Goal: Information Seeking & Learning: Learn about a topic

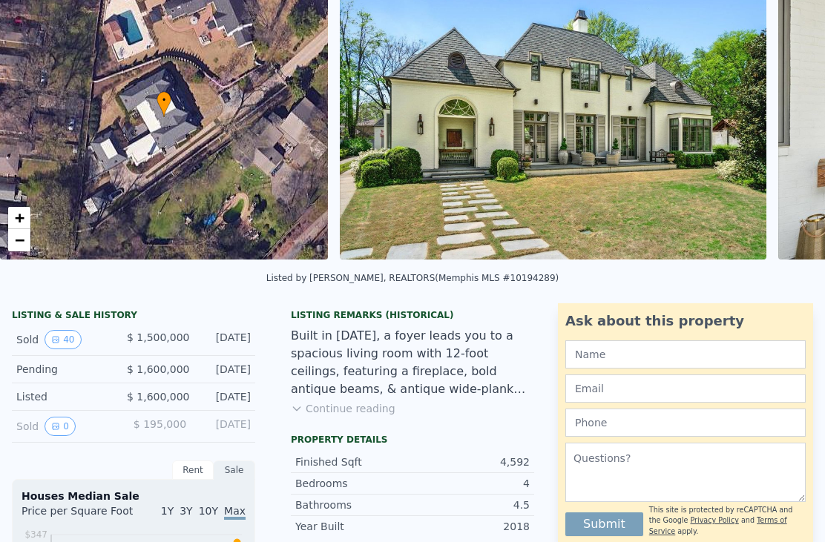
scroll to position [116, 0]
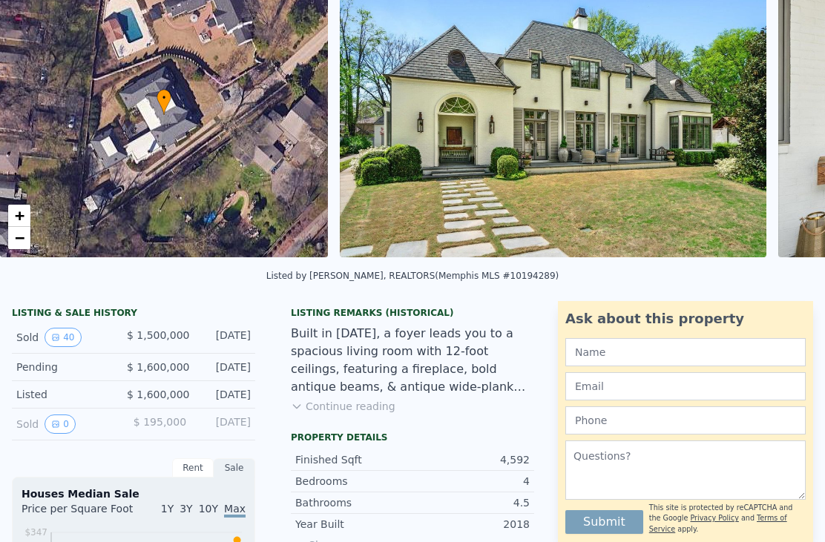
click at [66, 417] on button "0" at bounding box center [59, 424] width 31 height 19
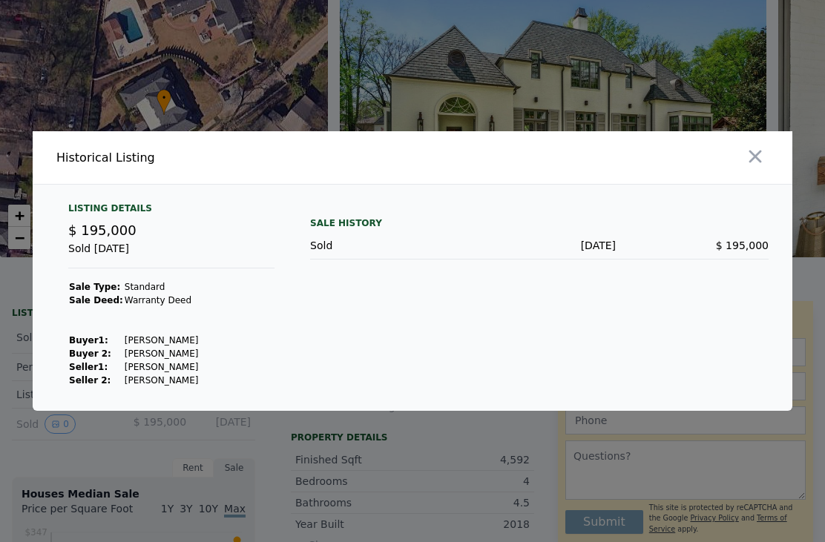
click at [623, 98] on div at bounding box center [412, 271] width 825 height 542
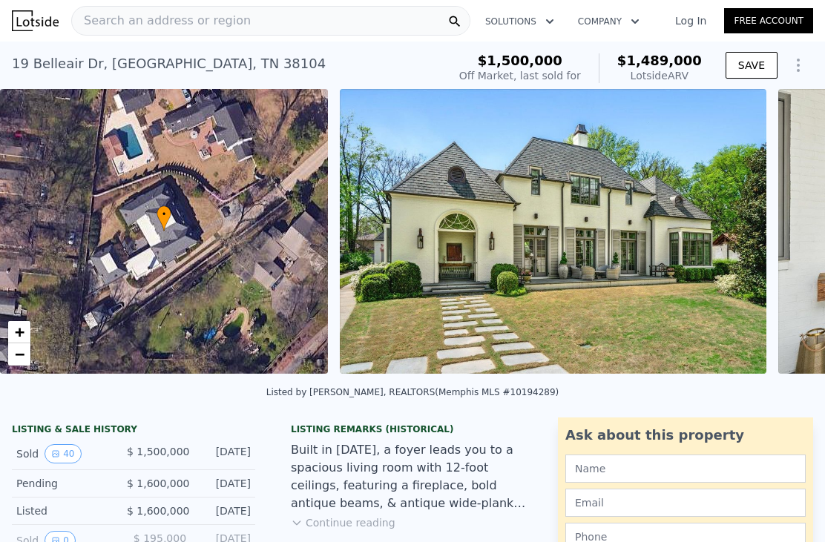
scroll to position [0, 0]
click at [322, 18] on div "Search an address or region" at bounding box center [270, 21] width 399 height 30
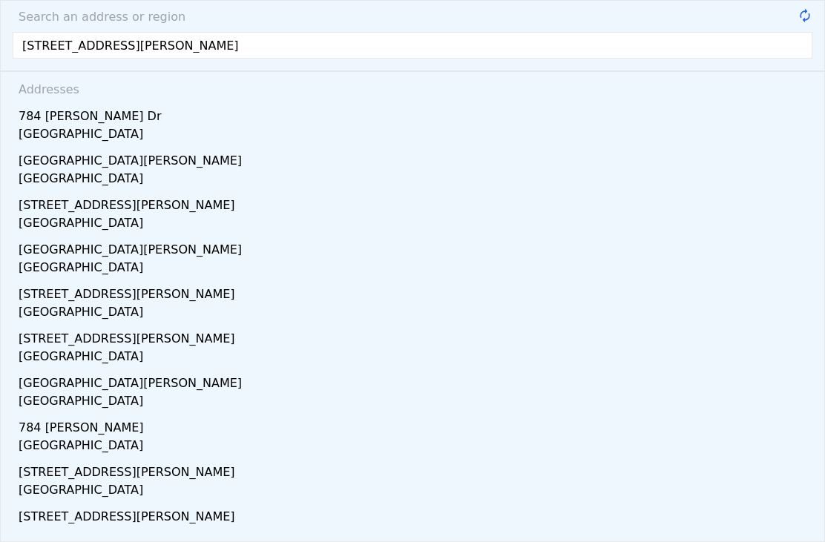
type input "[STREET_ADDRESS][PERSON_NAME]"
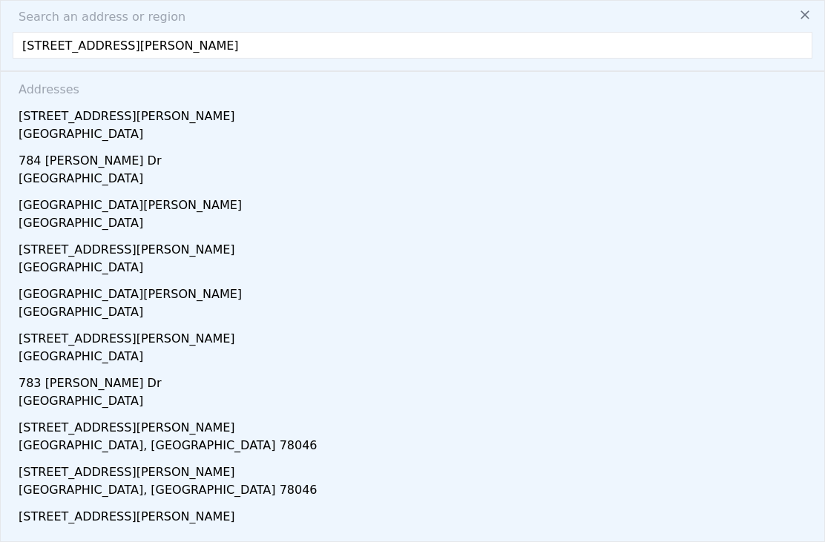
click at [102, 136] on div "[GEOGRAPHIC_DATA]" at bounding box center [415, 135] width 793 height 21
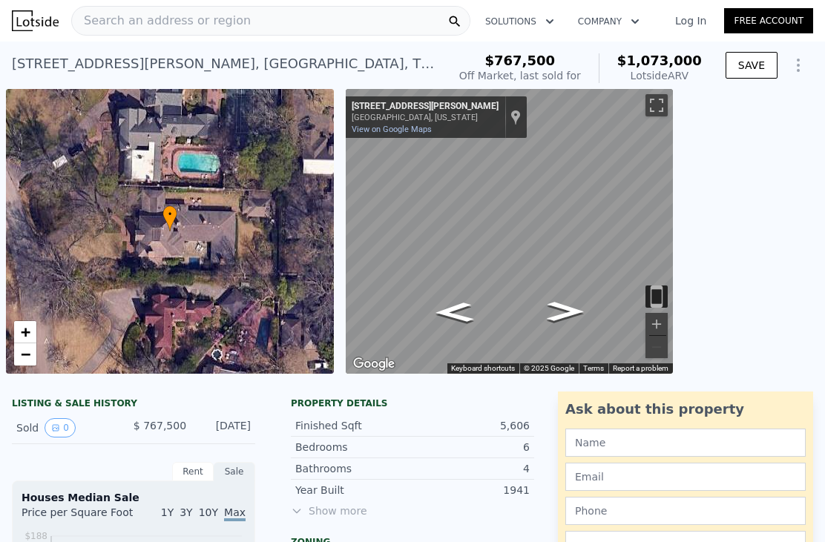
click at [328, 18] on div "Search an address or region" at bounding box center [270, 21] width 399 height 30
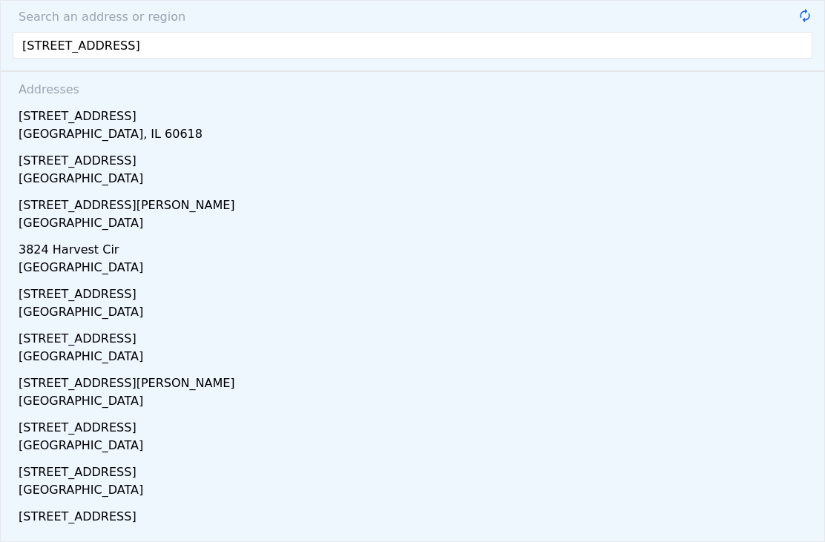
type input "[STREET_ADDRESS]"
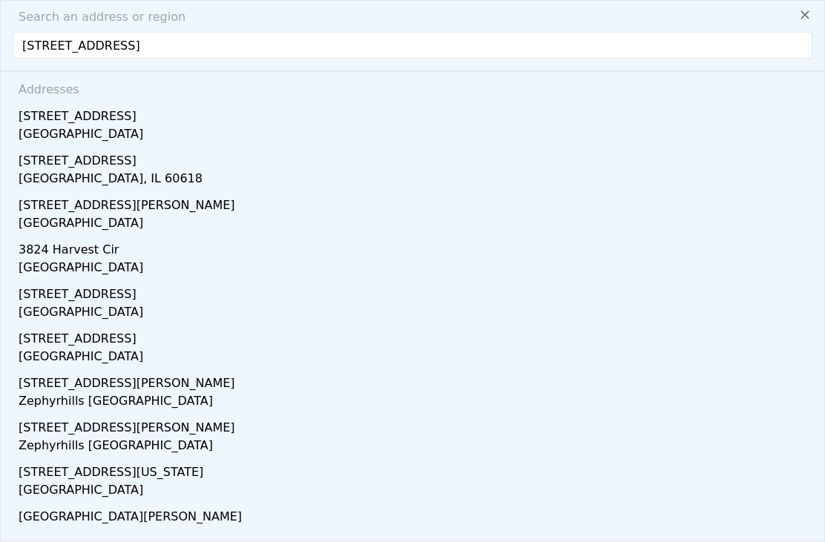
click at [113, 126] on div "[GEOGRAPHIC_DATA]" at bounding box center [415, 135] width 793 height 21
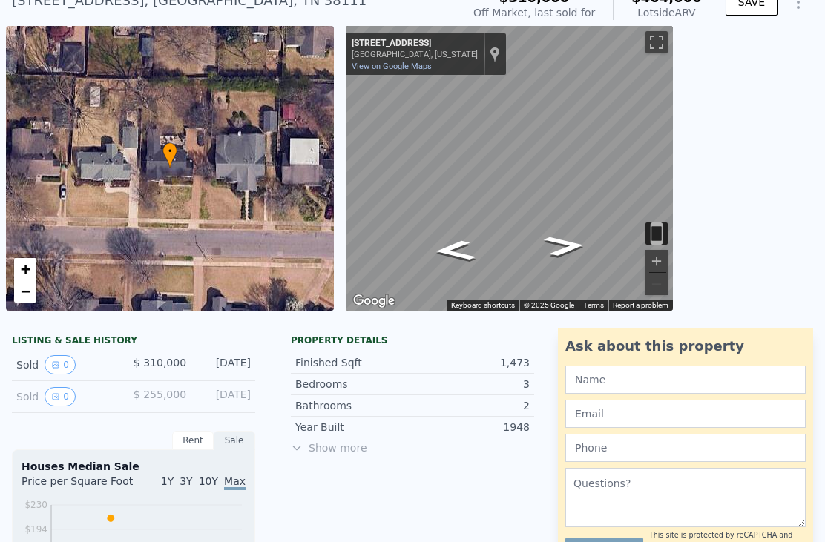
scroll to position [67, 0]
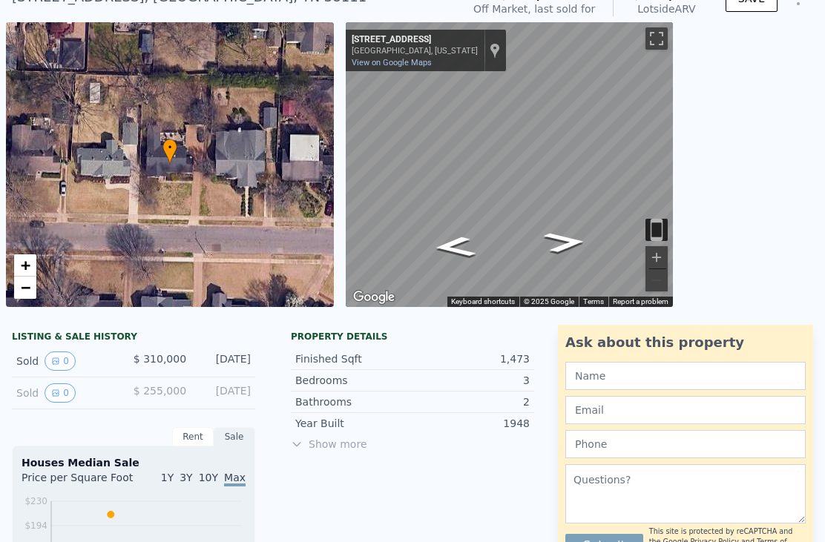
click at [58, 400] on button "0" at bounding box center [59, 392] width 31 height 19
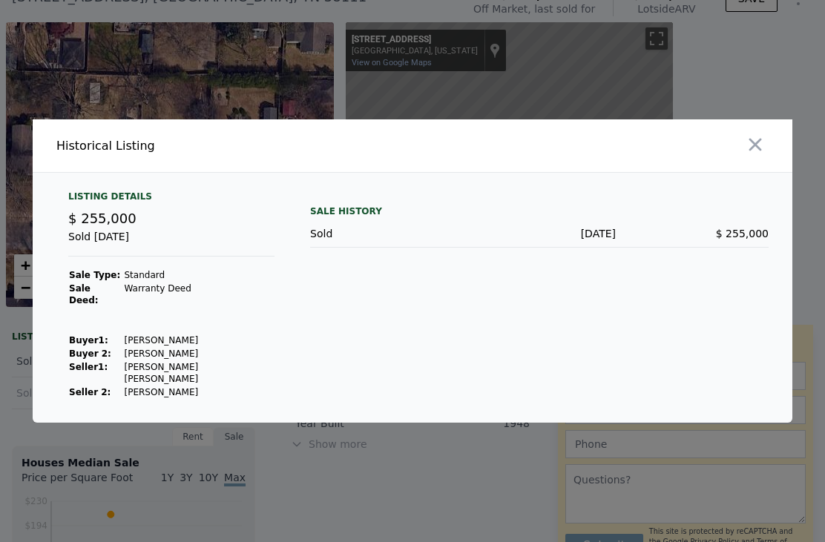
scroll to position [47, 0]
click at [761, 134] on icon "button" at bounding box center [755, 144] width 21 height 21
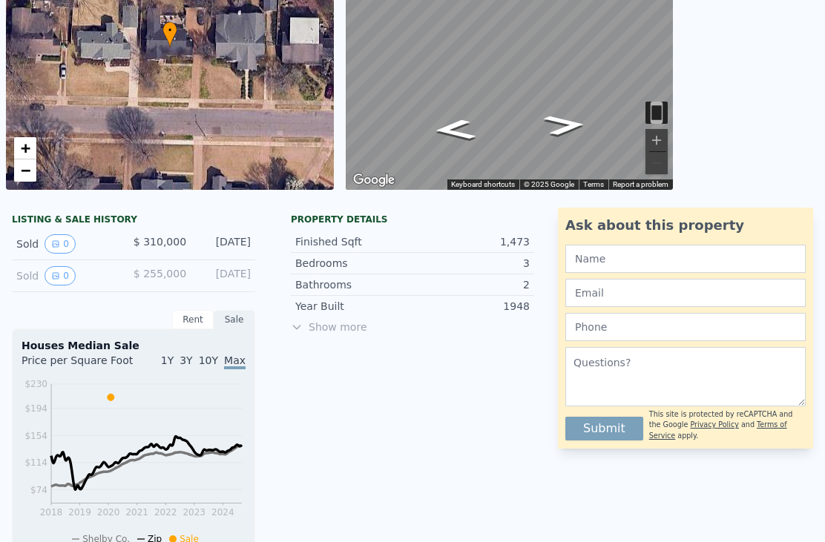
scroll to position [-60, 0]
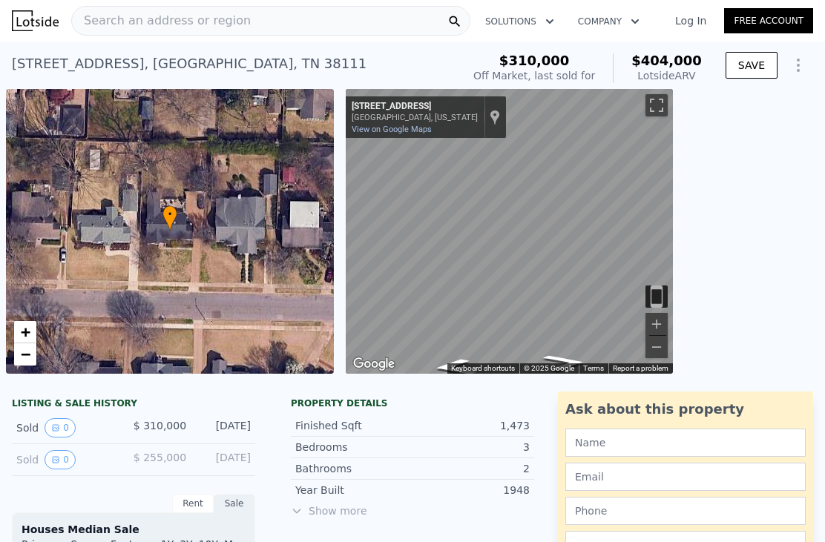
click at [329, 19] on div "Search an address or region Solutions Company Open main menu Log In Free Accoun…" at bounding box center [412, 271] width 825 height 542
click at [355, 21] on div "Search an address or region Solutions Company Open main menu Log In Free Accoun…" at bounding box center [412, 271] width 825 height 542
click at [131, 14] on div "Search an address or region Solutions Company Open main menu Log In Free Accoun…" at bounding box center [412, 271] width 825 height 542
click at [108, 16] on div "Search an address or region Solutions Company Open main menu Log In Free Accoun…" at bounding box center [412, 271] width 825 height 542
click at [110, 25] on div "Search an address or region Solutions Company Open main menu Log In Free Accoun…" at bounding box center [412, 271] width 825 height 542
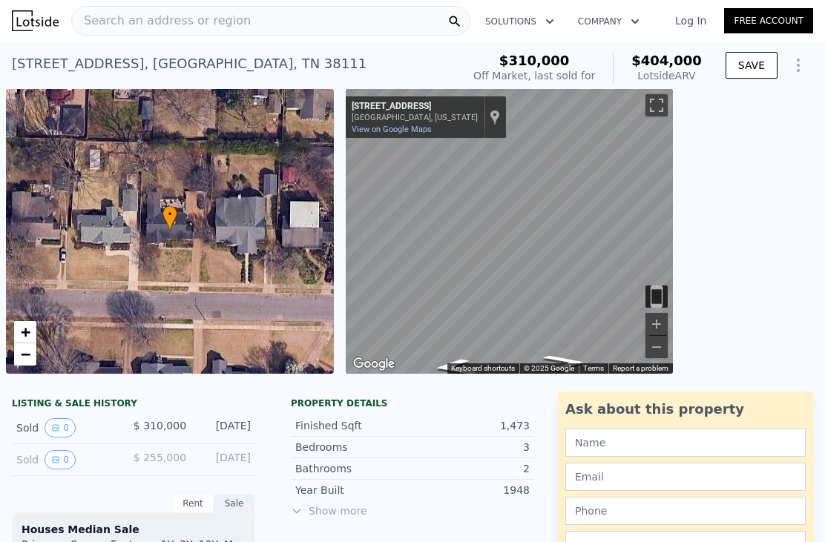
click at [99, 27] on div "Search an address or region Solutions Company Open main menu Log In Free Accoun…" at bounding box center [412, 271] width 825 height 542
click at [243, 29] on div "Search an address or region" at bounding box center [270, 21] width 399 height 30
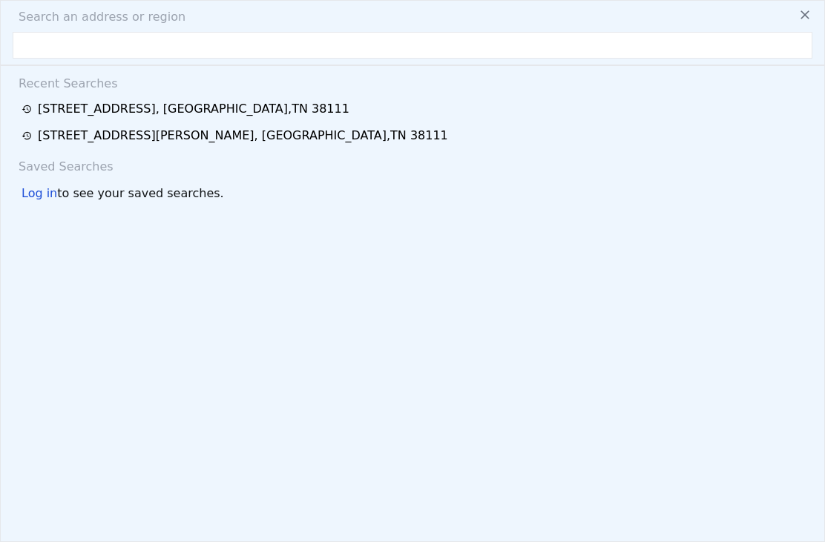
click at [243, 28] on div "Search an address or region Recent Searches [STREET_ADDRESS] [STREET_ADDRESS][P…" at bounding box center [412, 271] width 825 height 542
click at [96, 59] on div "Search an address or region Recent Searches [STREET_ADDRESS] [STREET_ADDRESS][P…" at bounding box center [412, 271] width 825 height 542
click at [90, 33] on input "text" at bounding box center [412, 45] width 799 height 27
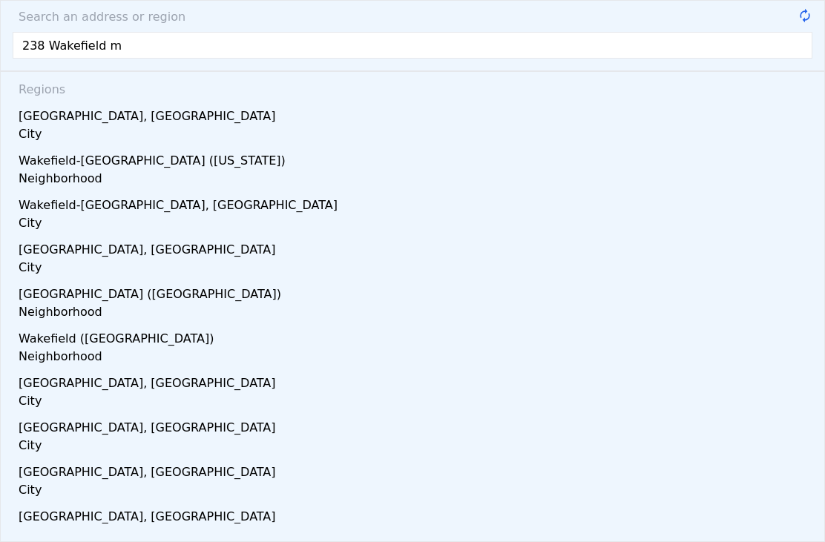
type input "238 Wakefield me"
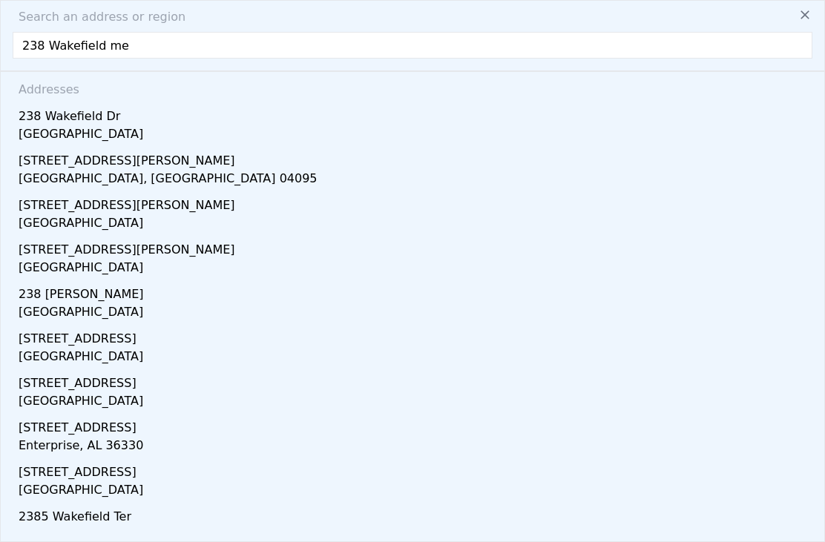
click at [119, 120] on div "238 Wakefield Dr" at bounding box center [415, 114] width 793 height 24
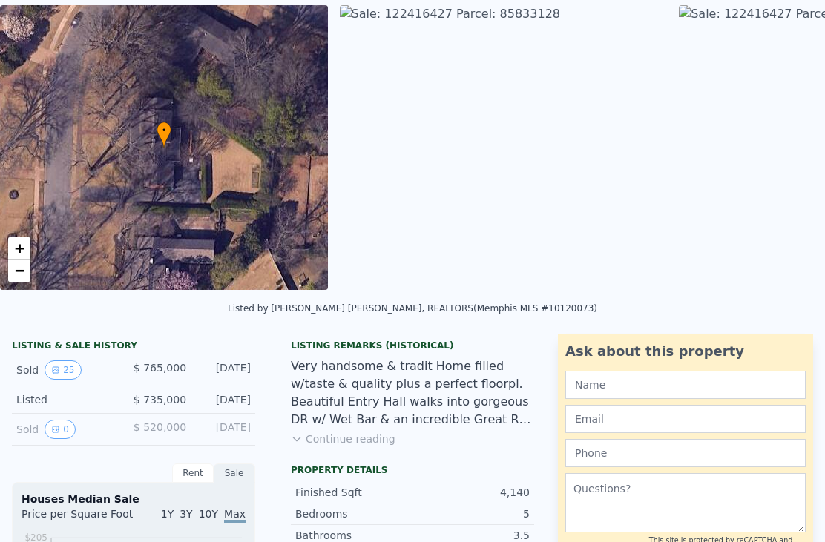
scroll to position [9, 0]
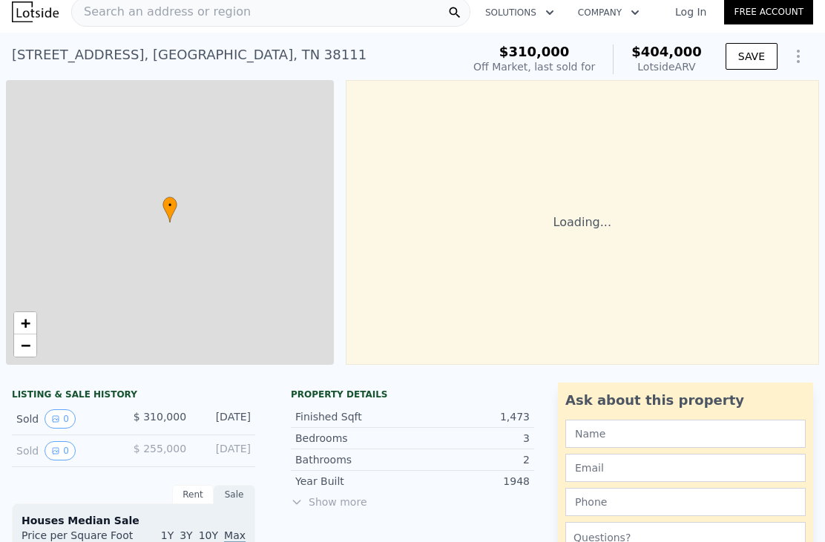
type input "$ 404,000"
type input "5"
type input "2"
type input "4"
type input "1"
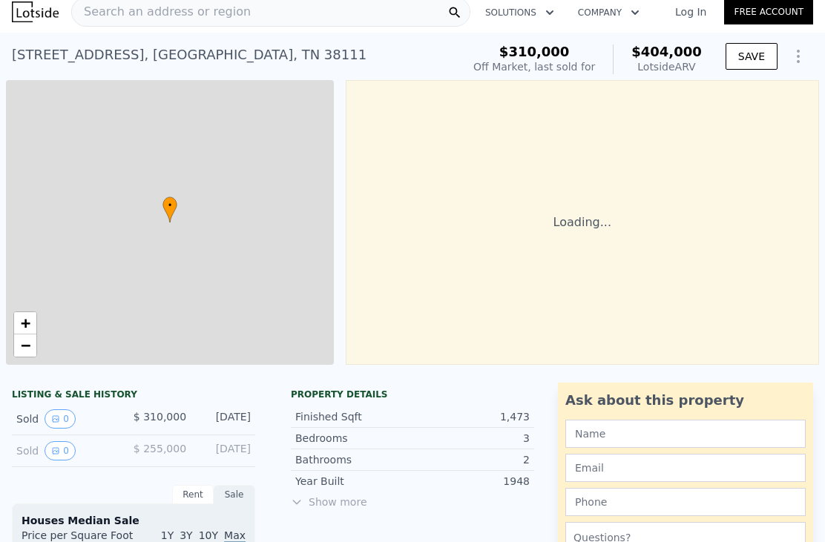
type input "2"
type input "1117"
type input "1933"
type input "7405.200000000001"
type input "14810.400000000001"
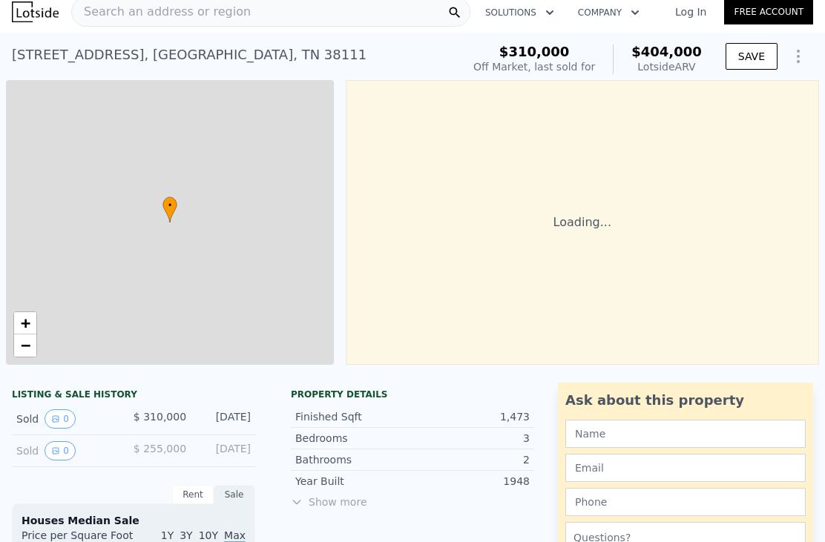
type input "$ 48,639"
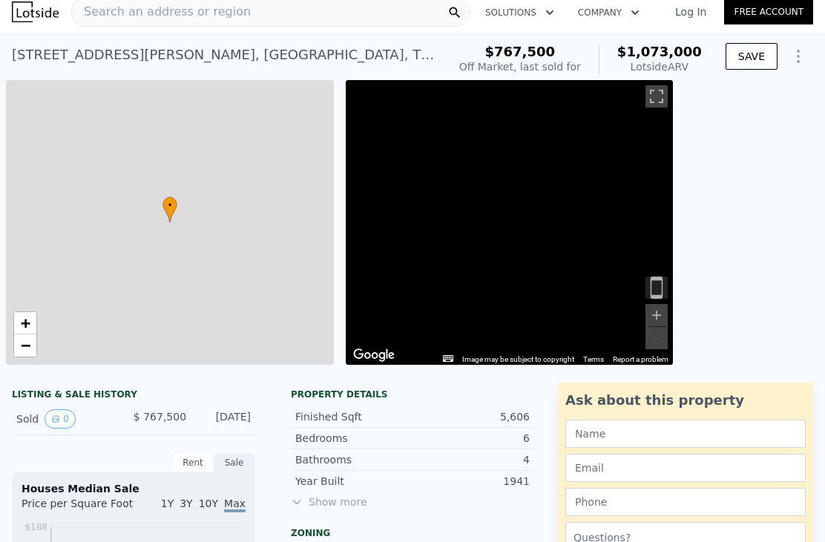
type input "3"
type input "5"
type input "3"
type input "4.5"
type input "4054"
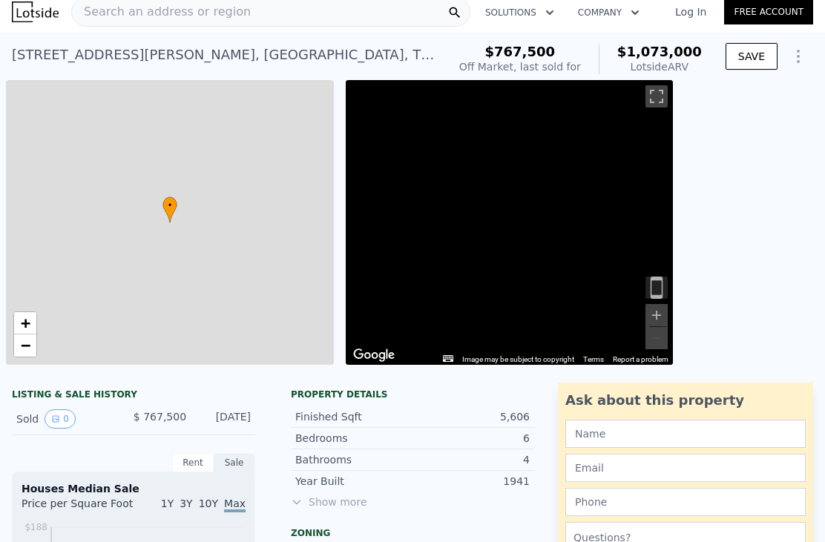
type input "6001"
type input "13503.6"
type input "39204"
type input "$ 1,073,000"
type input "8"
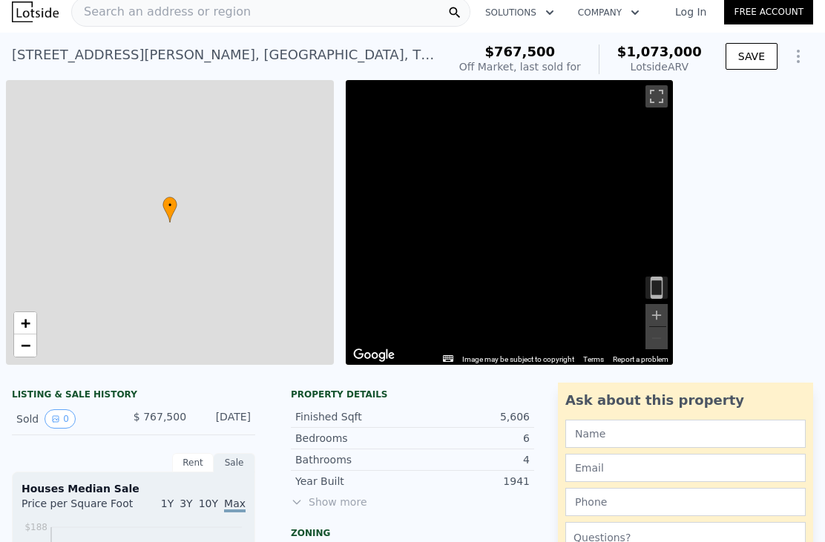
type input "$ 167,200"
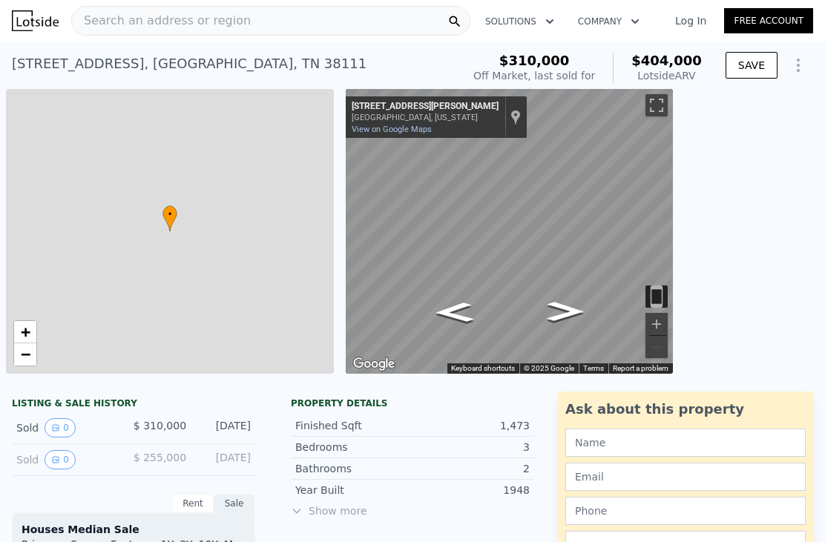
type input "$ 404,000"
type input "5"
type input "2"
type input "4"
type input "1"
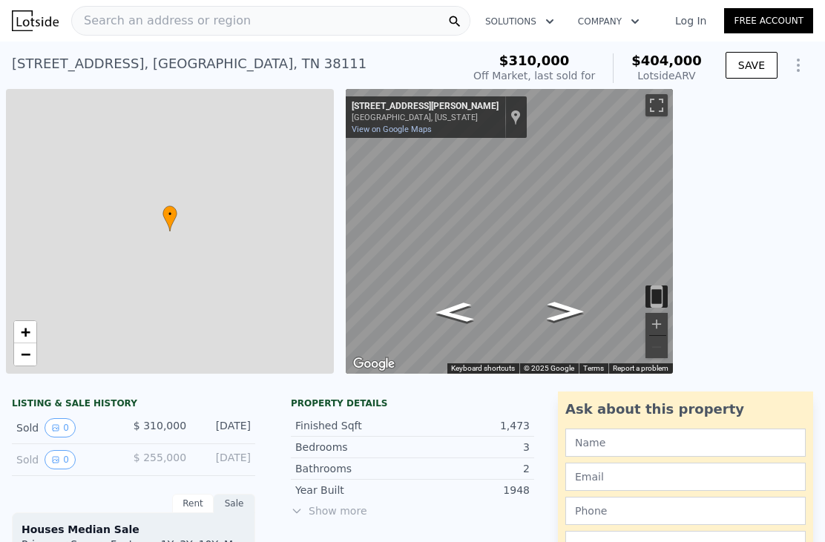
type input "2"
type input "1117"
type input "1933"
type input "7405.200000000001"
type input "14810.400000000001"
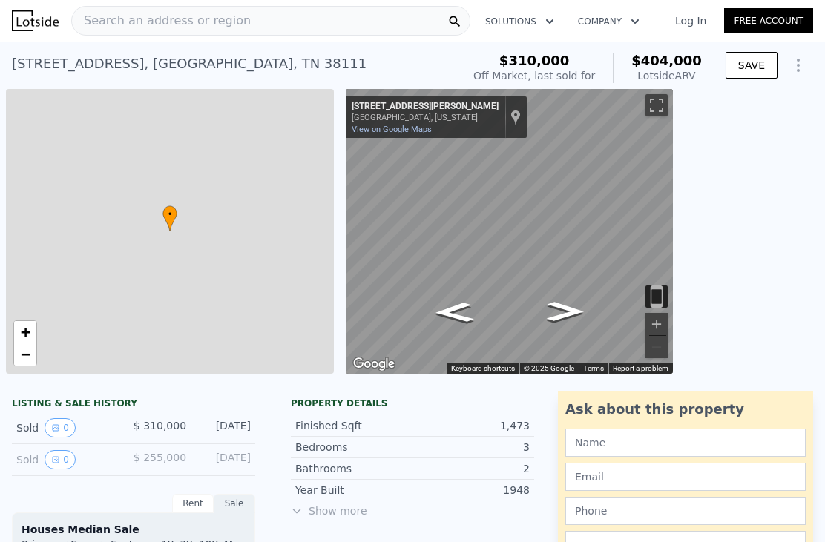
type input "$ 48,639"
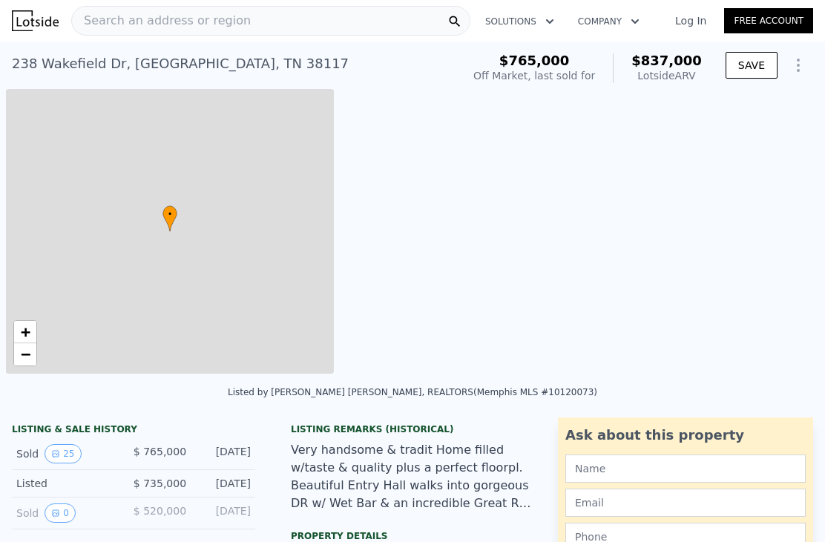
type input "$ 837,000"
type input "6"
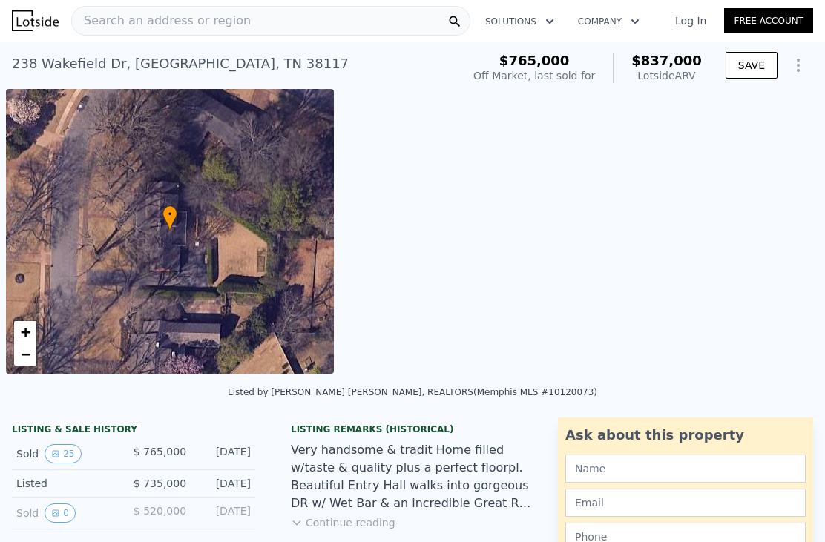
type input "3"
type input "5"
type input "3.5"
type input "4.5"
type input "3189"
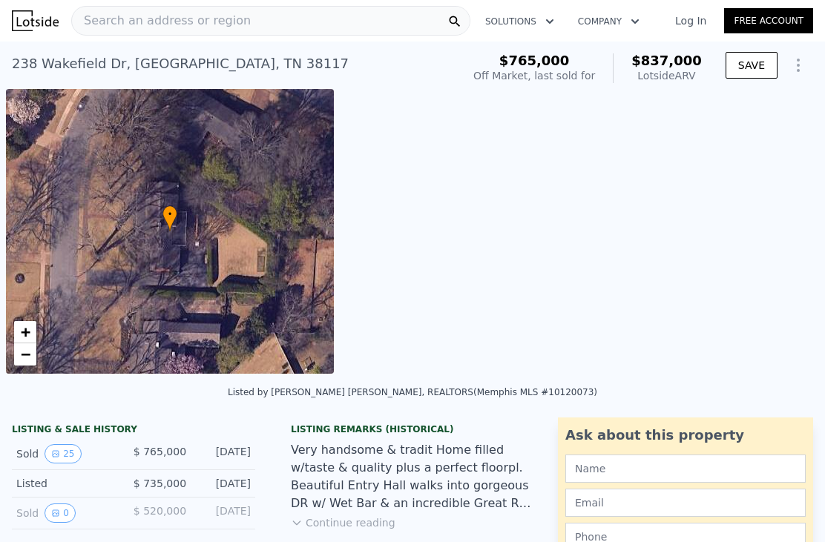
type input "4726"
type input "14374.800000000001"
type input "30056.399999999998"
type input "-$ 34,408"
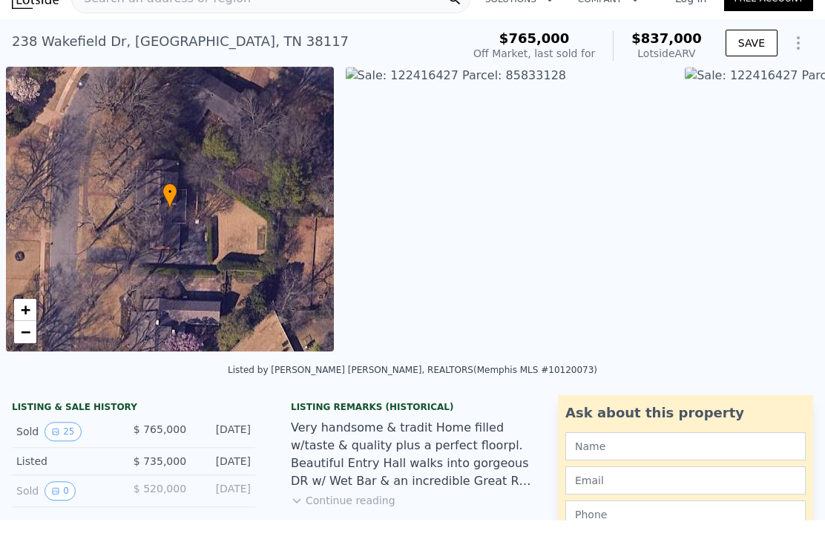
scroll to position [0, 6]
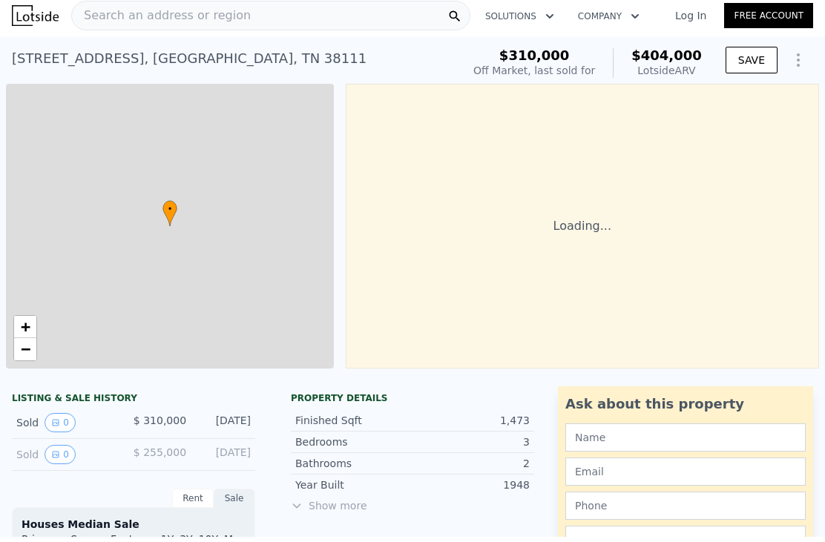
type input "$ 404,000"
type input "5"
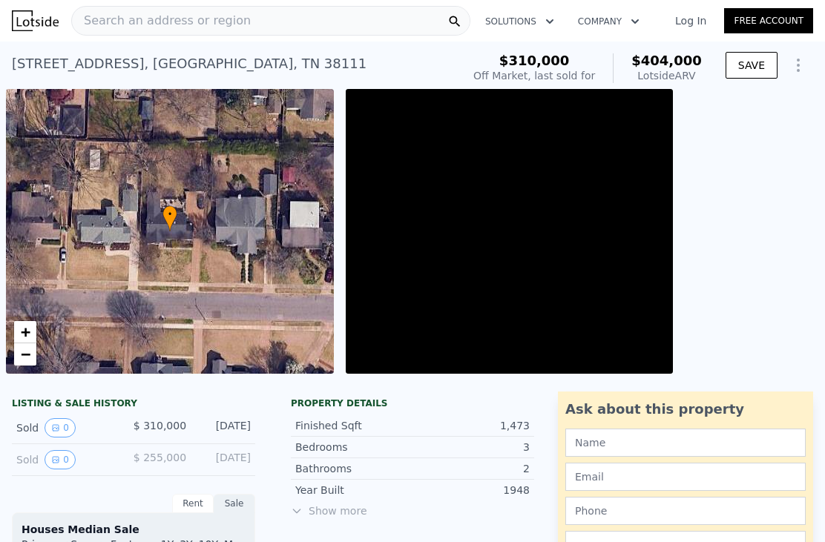
type input "2"
type input "4"
type input "1"
type input "2"
type input "1117"
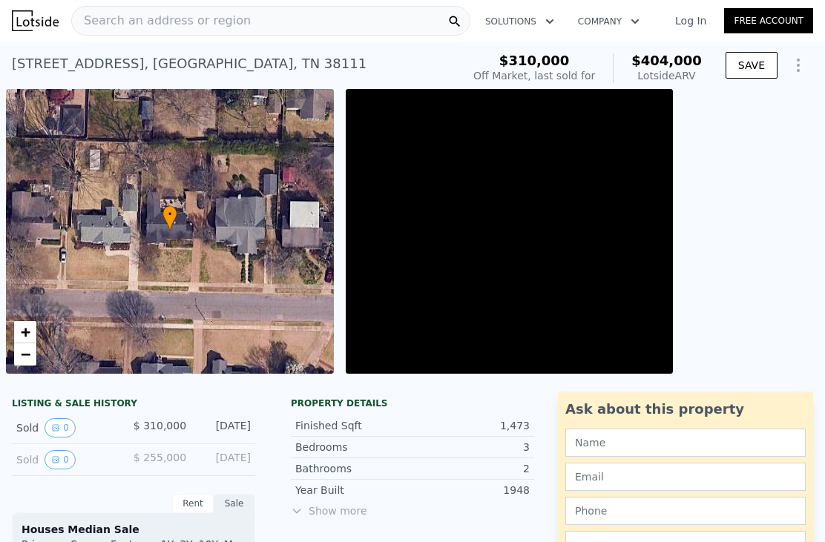
type input "1933"
type input "7405.200000000001"
type input "14810.400000000001"
type input "$ 48,639"
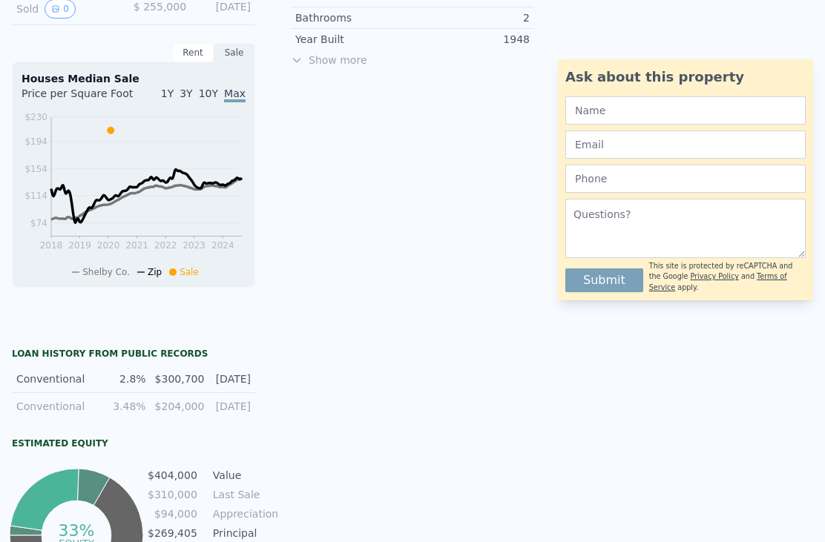
scroll to position [900, 0]
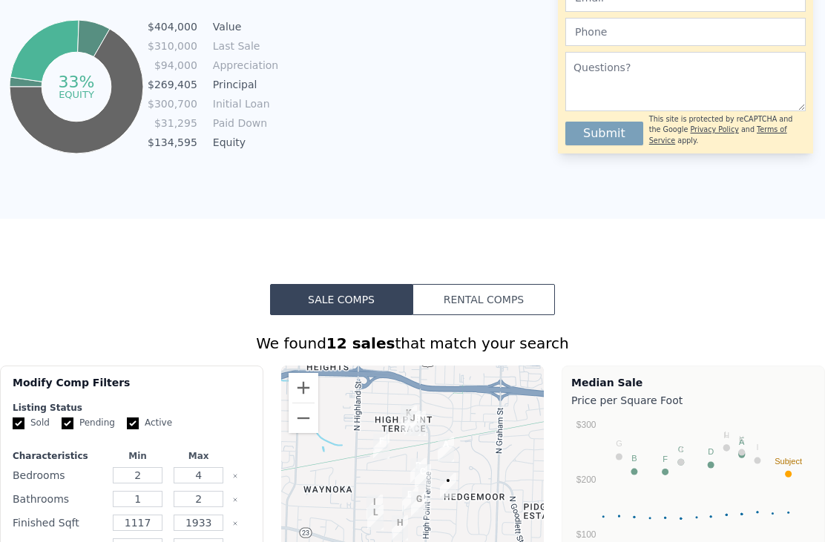
click at [504, 294] on button "Rental Comps" at bounding box center [483, 299] width 142 height 31
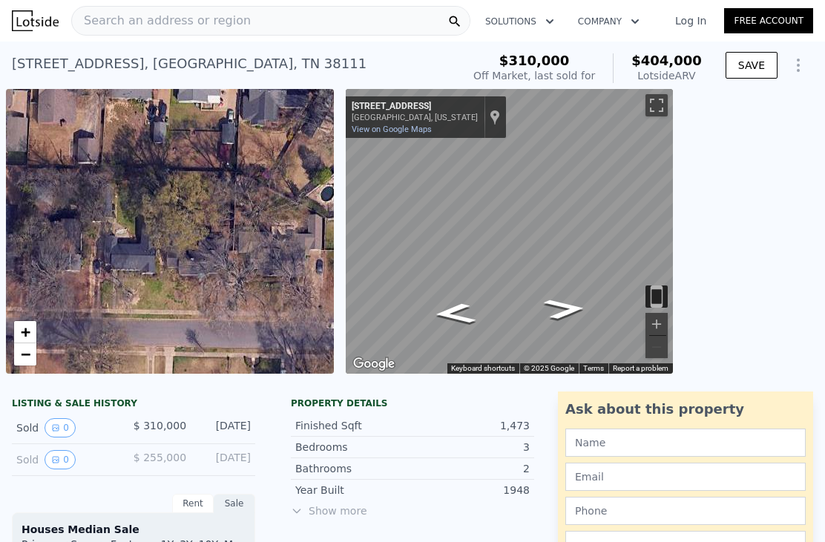
scroll to position [0, 0]
click at [386, 27] on div "Search an address or region" at bounding box center [270, 21] width 399 height 30
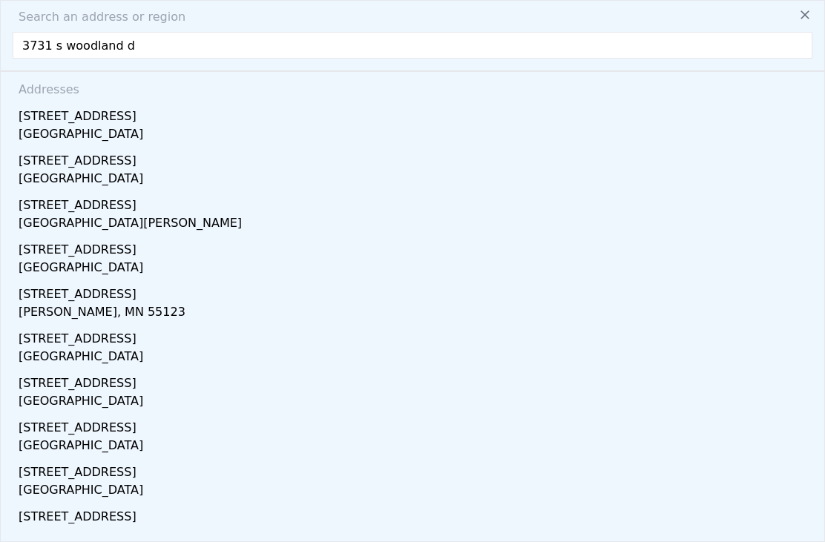
type input "[STREET_ADDRESS]"
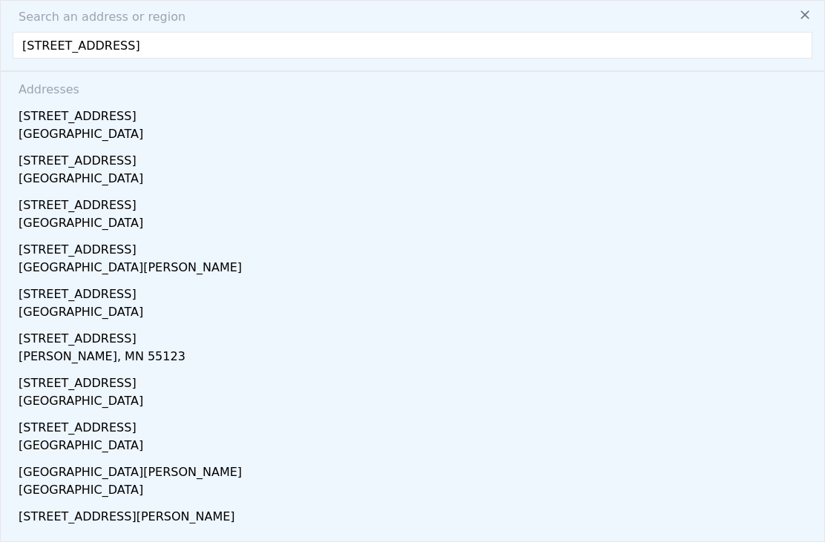
click at [154, 131] on div "[GEOGRAPHIC_DATA]" at bounding box center [415, 135] width 793 height 21
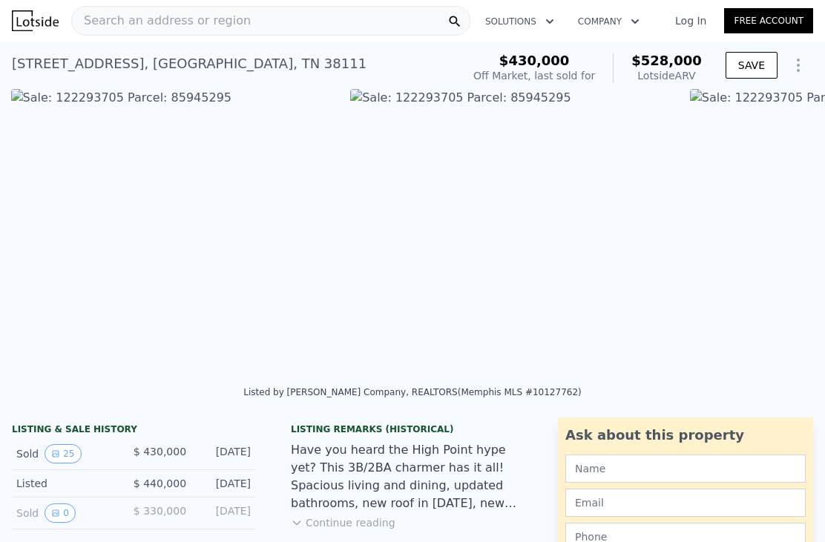
click at [128, 5] on div "Search an address or region Solutions Company Open main menu Log In Free Account" at bounding box center [412, 21] width 801 height 36
click at [372, 23] on div "Search an address or region" at bounding box center [270, 21] width 399 height 30
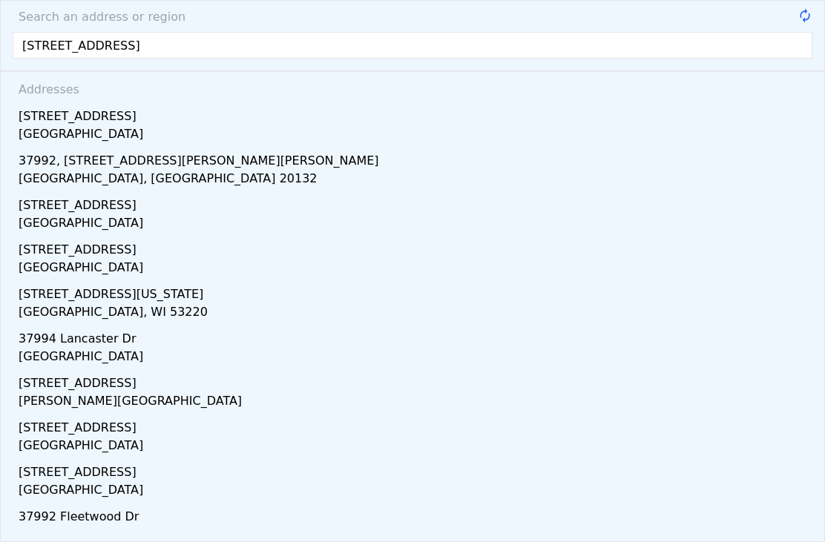
type input "[STREET_ADDRESS]"
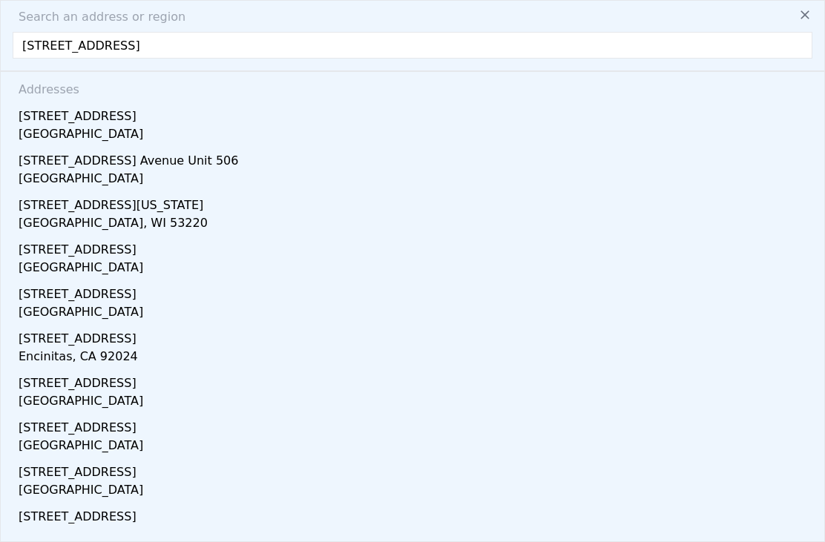
click at [107, 122] on div "[STREET_ADDRESS]" at bounding box center [415, 114] width 793 height 24
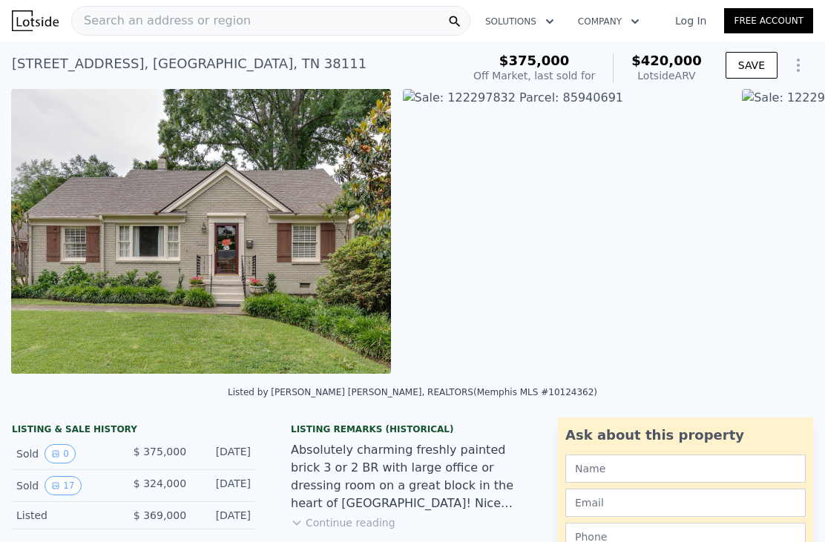
click at [360, 16] on div "Search an address or region" at bounding box center [270, 21] width 399 height 30
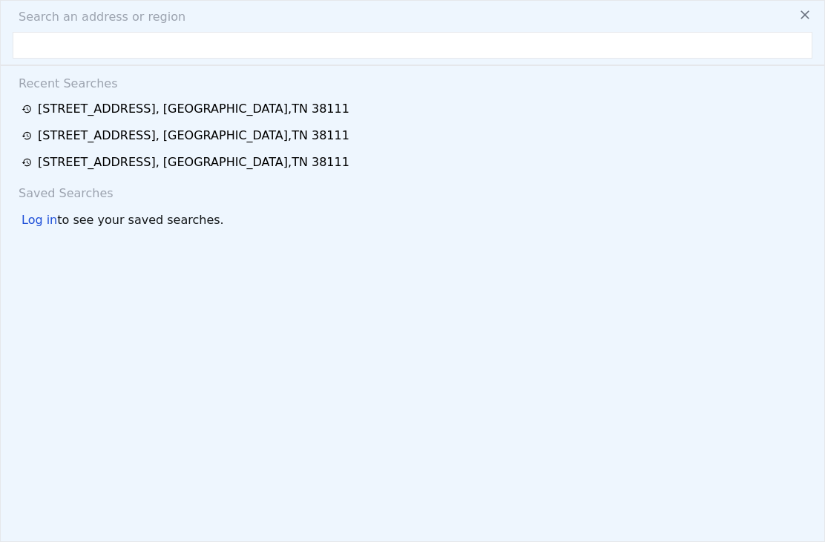
click at [814, 21] on button at bounding box center [804, 14] width 27 height 30
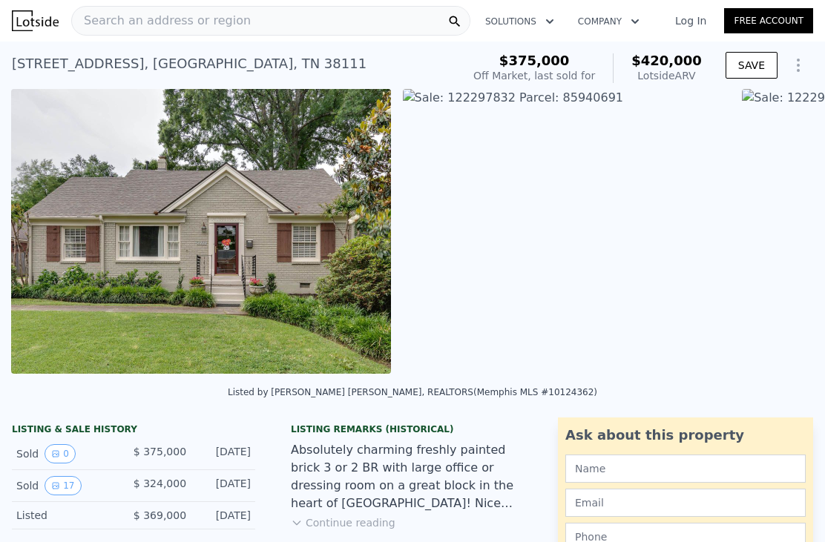
click at [18, 28] on img at bounding box center [35, 20] width 47 height 21
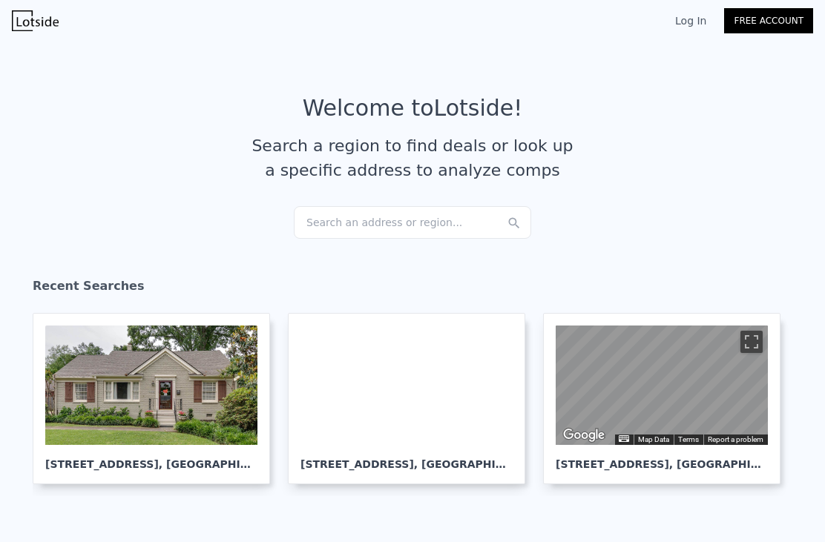
click at [444, 217] on div "Search an address or region..." at bounding box center [412, 222] width 237 height 33
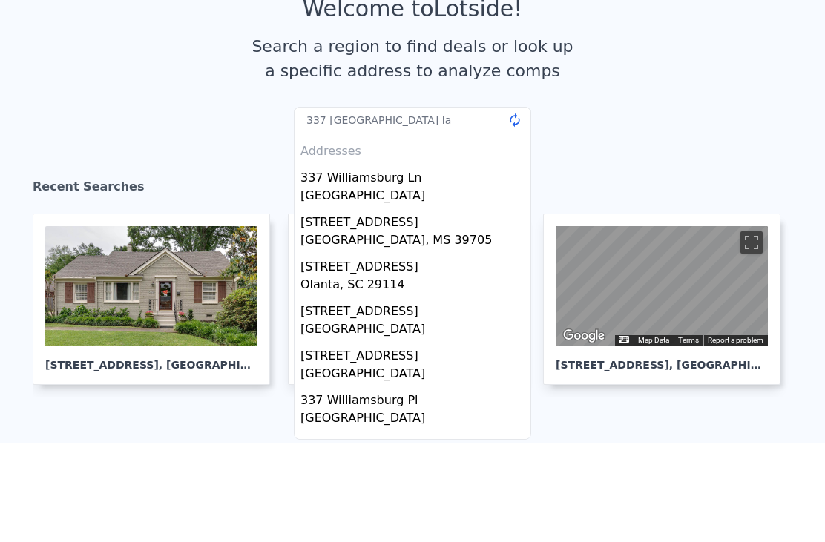
type input "337 [GEOGRAPHIC_DATA] lan"
click at [406, 263] on div "337 Williamsburg Ln" at bounding box center [415, 275] width 230 height 24
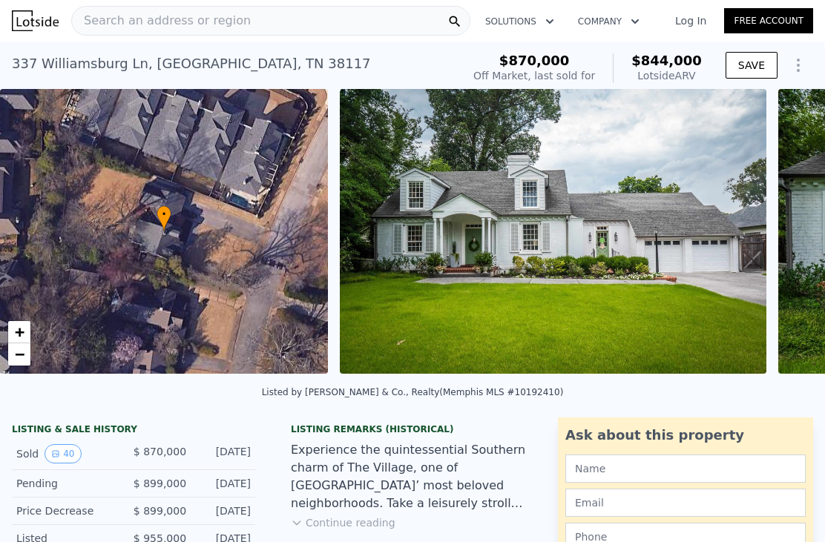
click at [313, 28] on div "Search an address or region" at bounding box center [270, 21] width 399 height 30
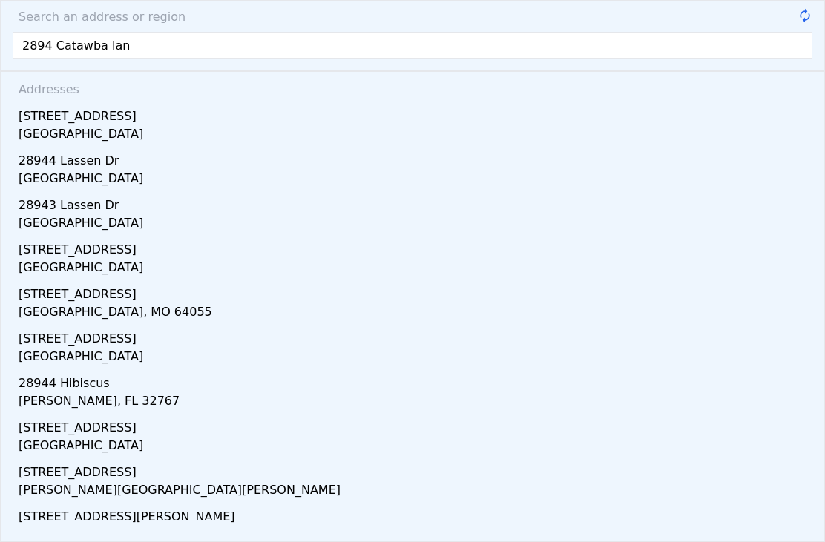
type input "[STREET_ADDRESS]"
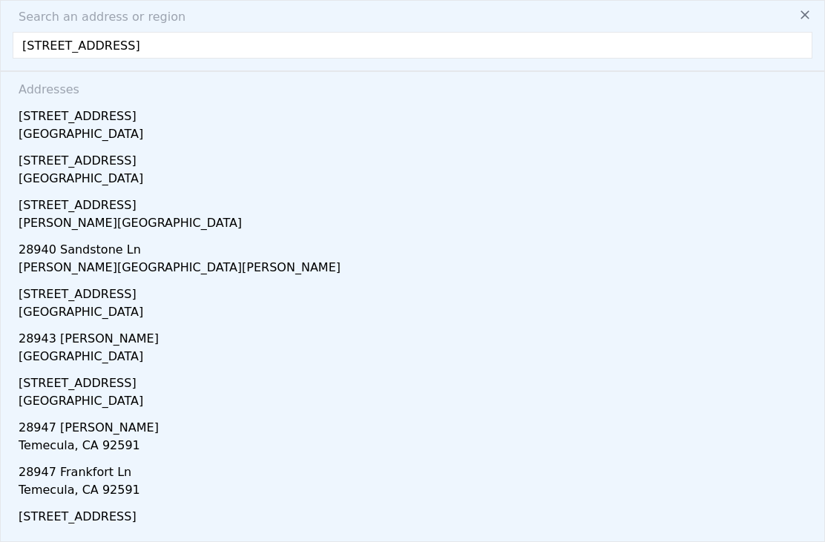
click at [113, 117] on div "[STREET_ADDRESS]" at bounding box center [415, 114] width 793 height 24
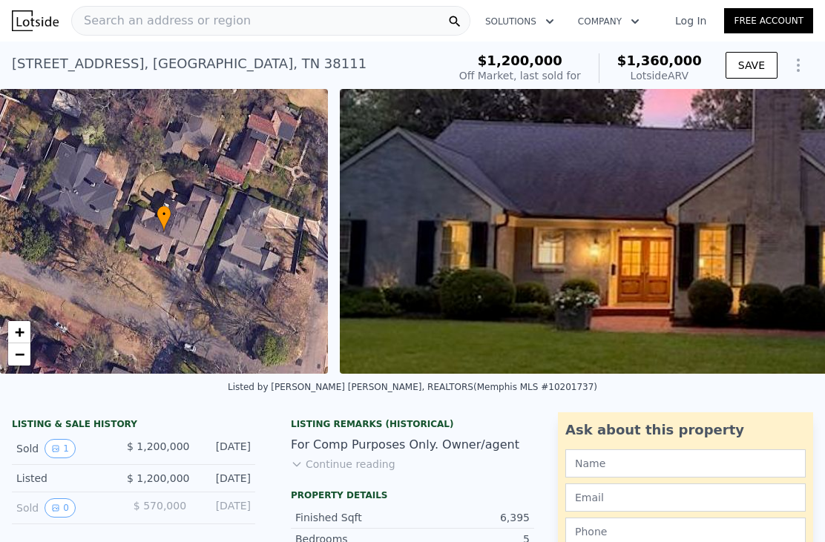
click at [335, 17] on div "Search an address or region" at bounding box center [270, 21] width 399 height 30
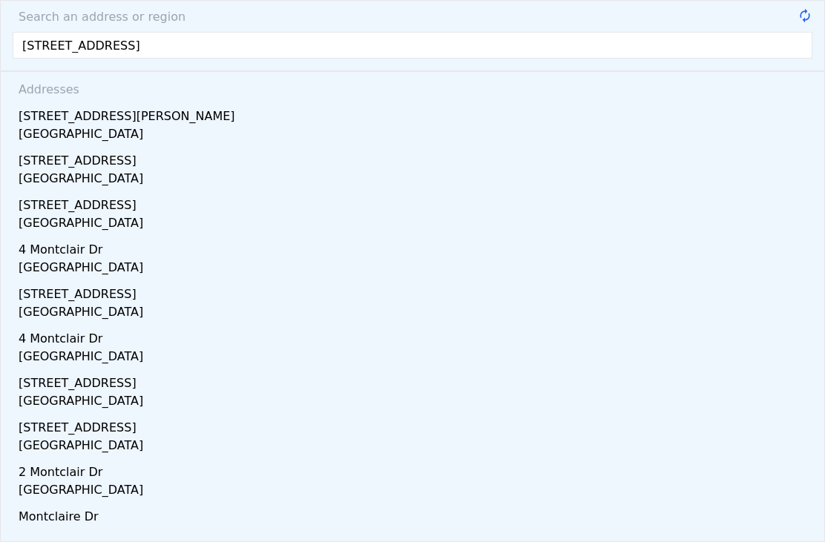
type input "[STREET_ADDRESS]"
click at [132, 173] on div "[GEOGRAPHIC_DATA]" at bounding box center [415, 180] width 793 height 21
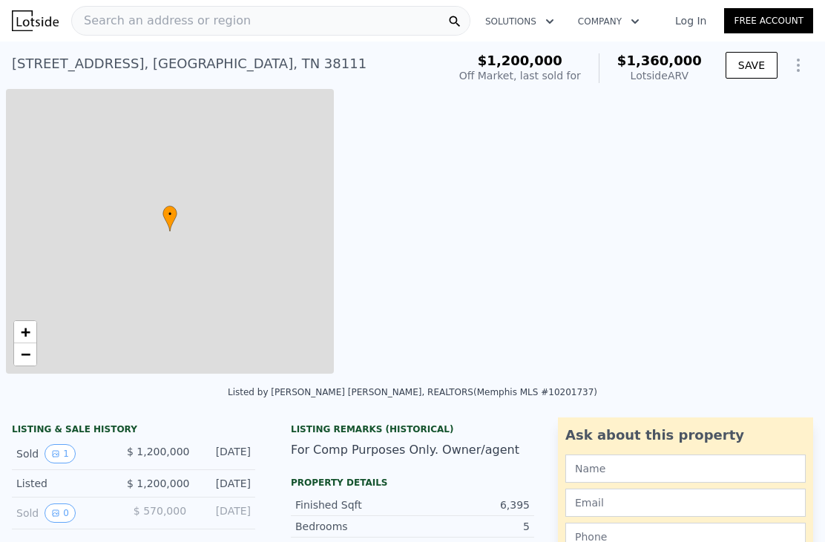
type input "$ 1,360,000"
type input "8"
type input "4"
type input "6"
type input "3"
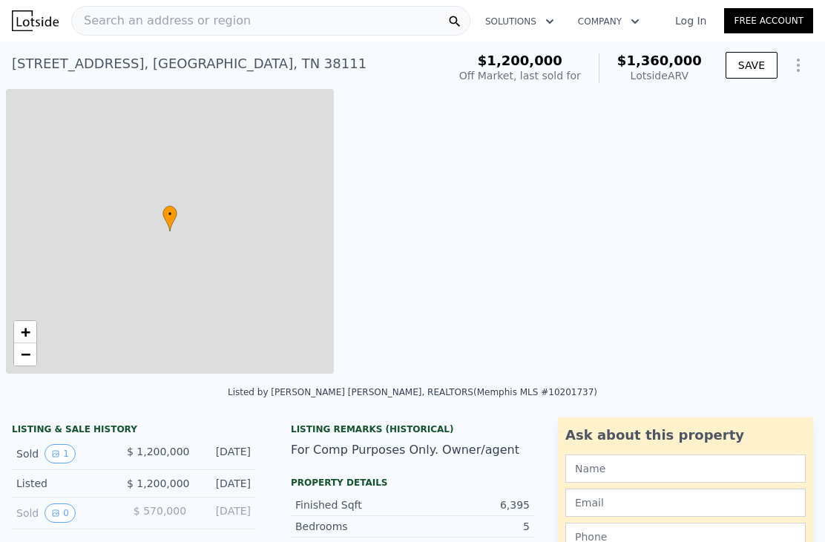
type input "6.5"
type input "4632"
type input "7255"
type input "10018.800000000001"
type input "22215.600000000002"
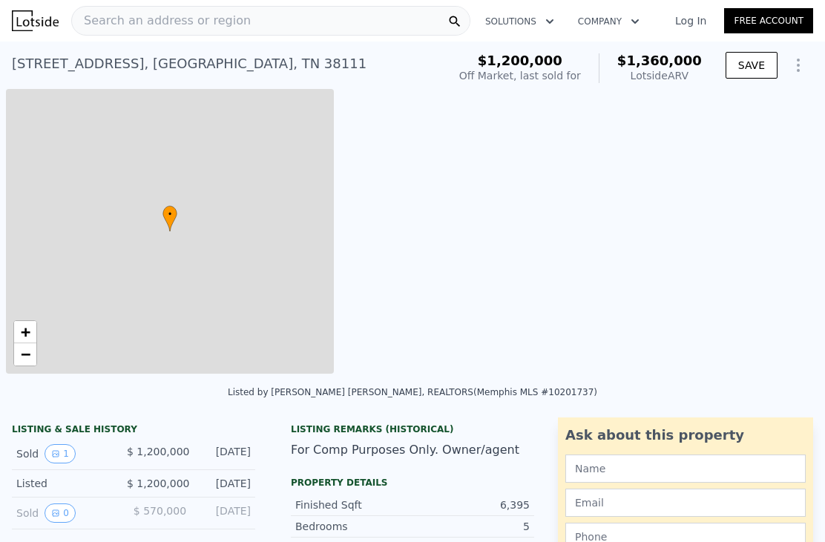
type input "-$ 30,554"
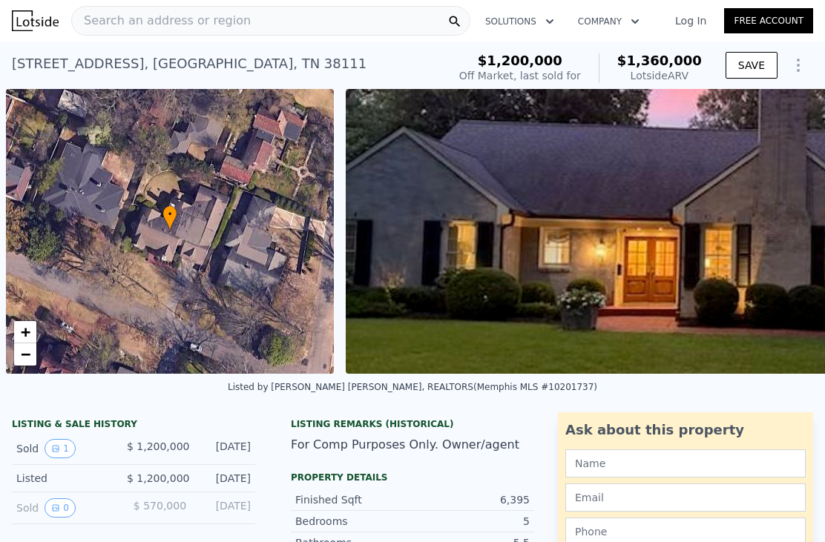
scroll to position [0, 6]
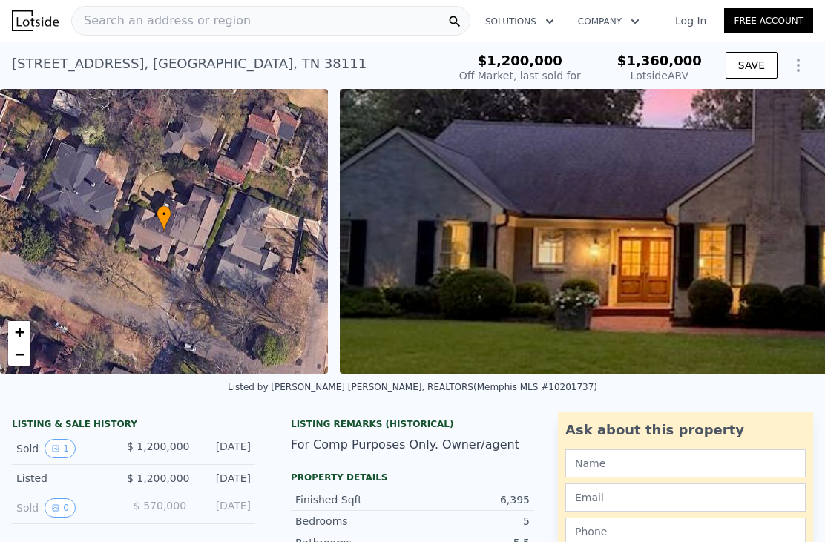
click at [189, 23] on span "Search an address or region" at bounding box center [161, 21] width 179 height 18
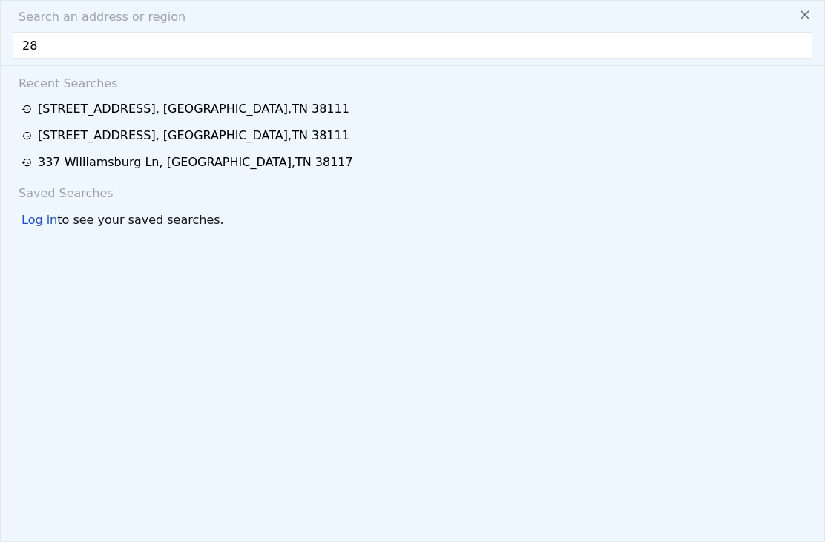
type input "2"
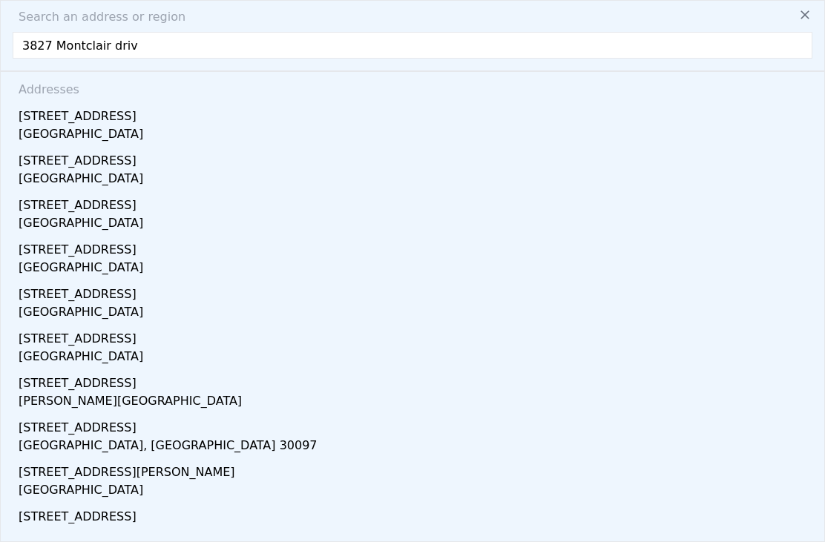
type input "[STREET_ADDRESS]"
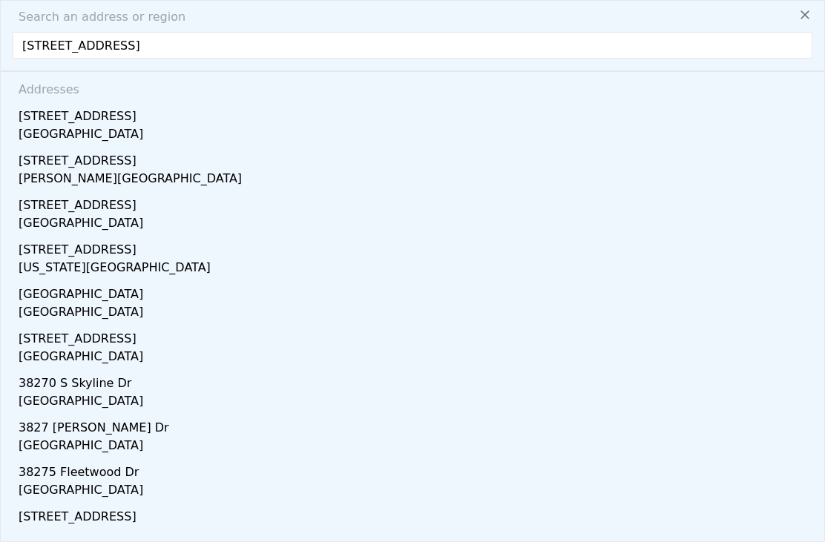
click at [39, 133] on div "[GEOGRAPHIC_DATA]" at bounding box center [415, 135] width 793 height 21
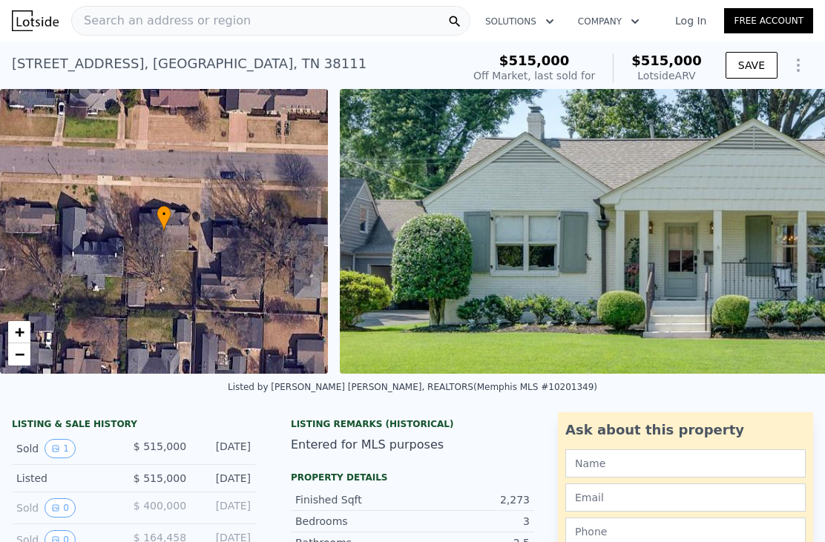
click at [466, 461] on div "Listing Remarks (Historical) Entered for MLS purposes" at bounding box center [412, 441] width 267 height 47
click at [123, 30] on div "Search an address or region" at bounding box center [161, 21] width 179 height 28
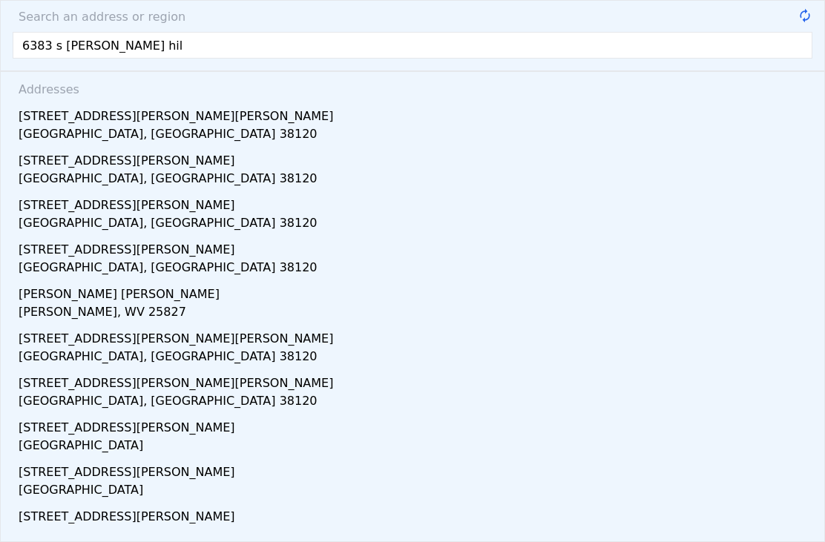
type input "[STREET_ADDRESS][PERSON_NAME][PERSON_NAME]"
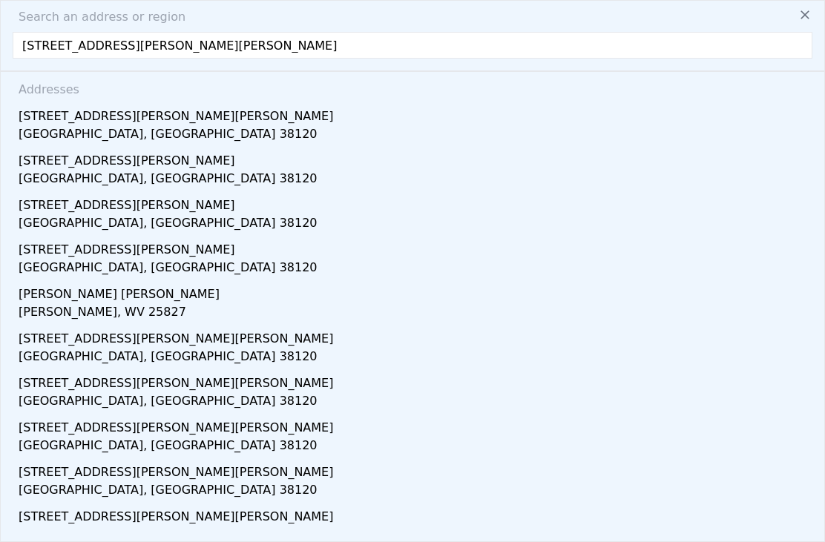
click at [36, 131] on div "[GEOGRAPHIC_DATA], [GEOGRAPHIC_DATA] 38120" at bounding box center [415, 135] width 793 height 21
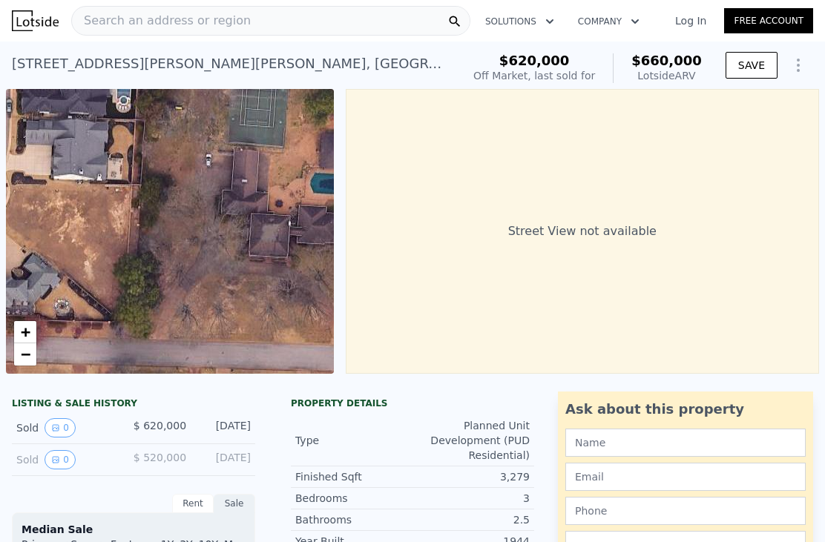
click at [107, 30] on div "Search an address or region" at bounding box center [161, 21] width 179 height 28
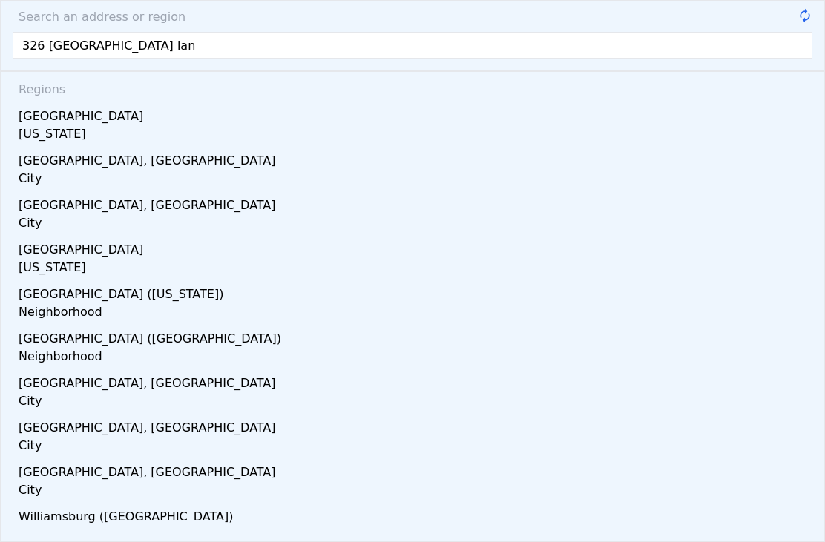
type input "[STREET_ADDRESS]"
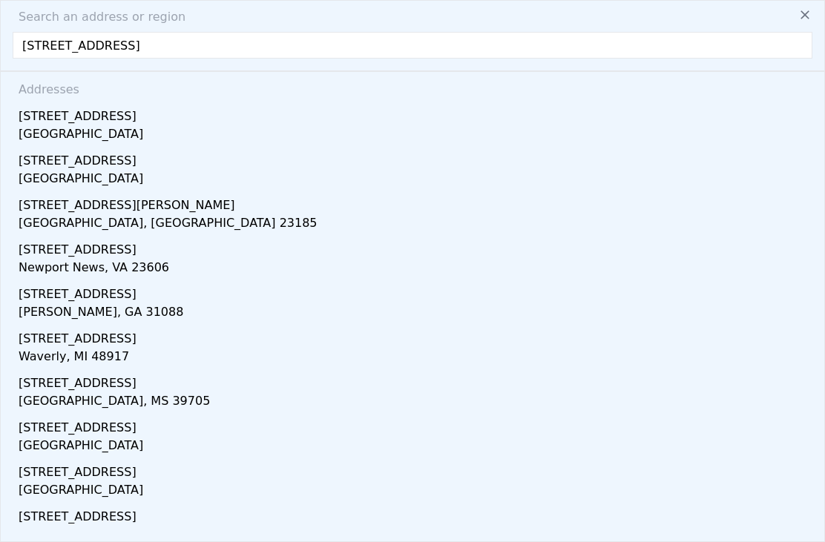
click at [53, 128] on div "[GEOGRAPHIC_DATA]" at bounding box center [415, 135] width 793 height 21
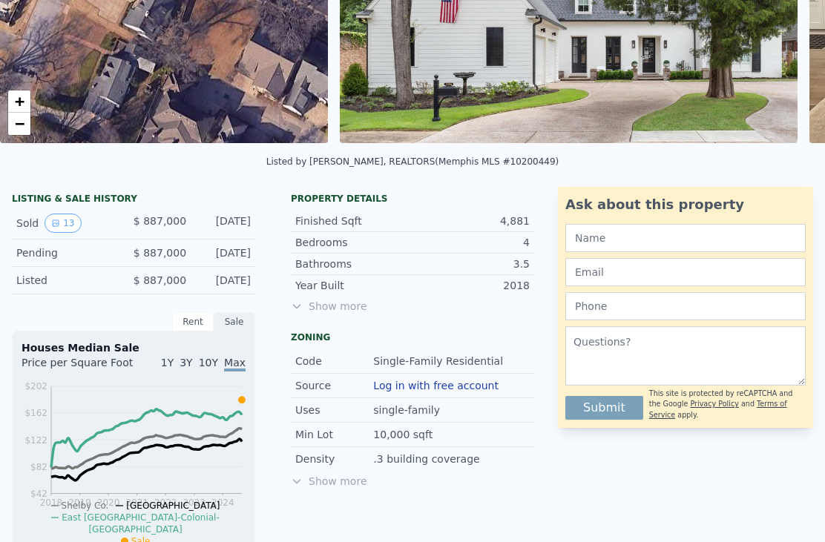
scroll to position [230, 0]
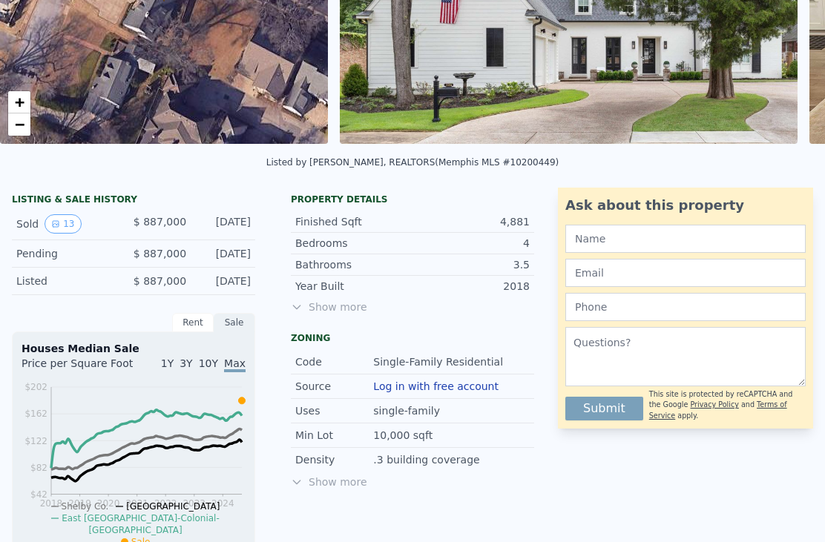
click at [56, 214] on button "13" at bounding box center [62, 223] width 36 height 19
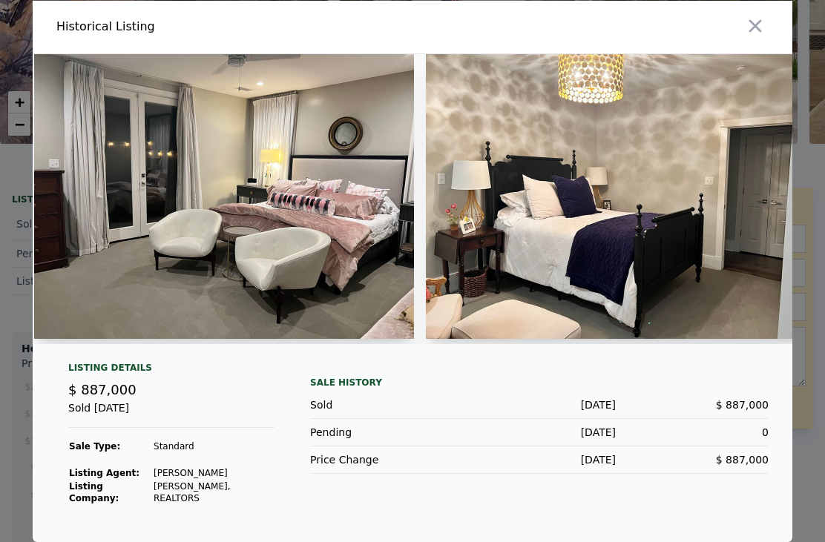
scroll to position [0, 931]
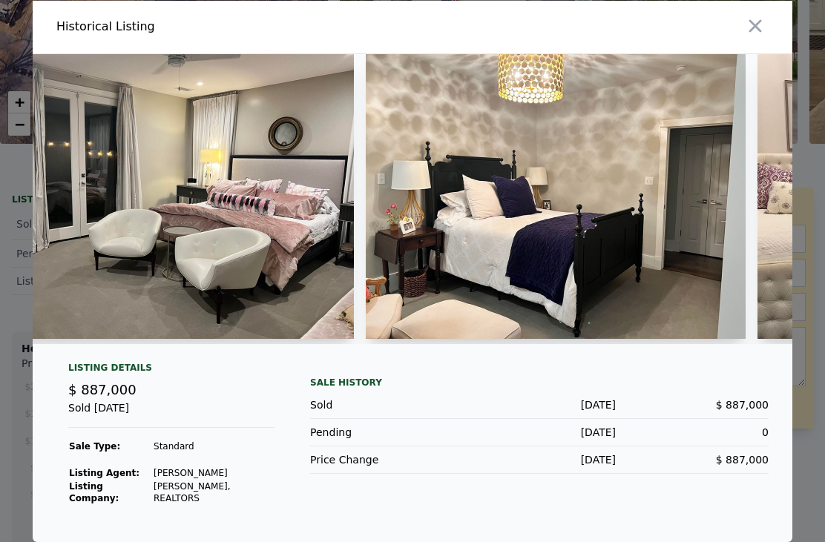
click at [762, 36] on icon "button" at bounding box center [755, 26] width 21 height 21
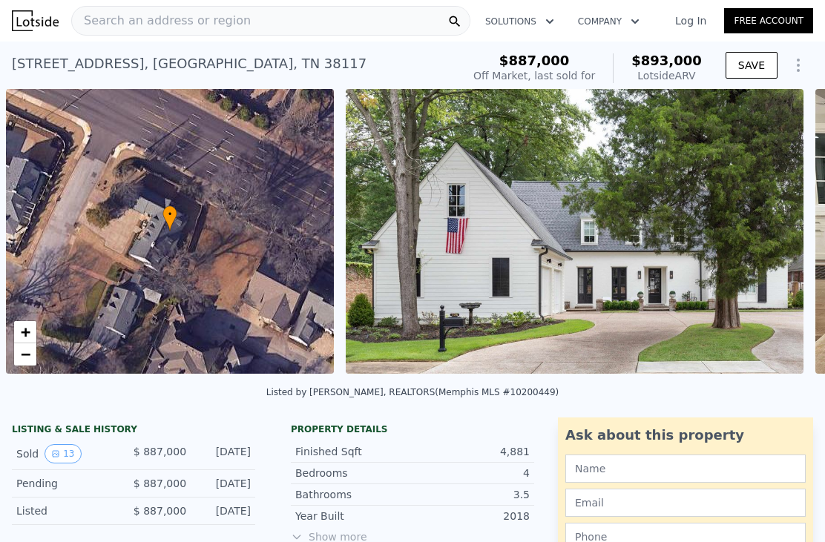
scroll to position [0, 6]
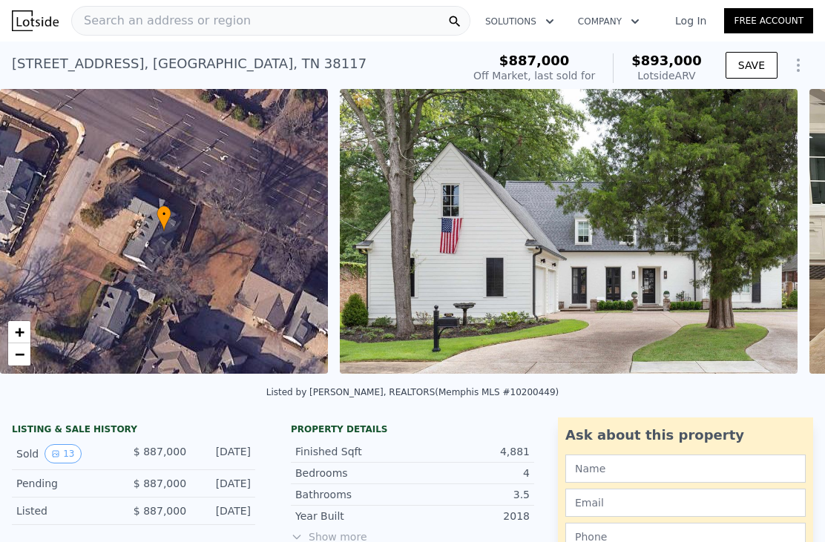
click at [203, 19] on span "Search an address or region" at bounding box center [161, 21] width 179 height 18
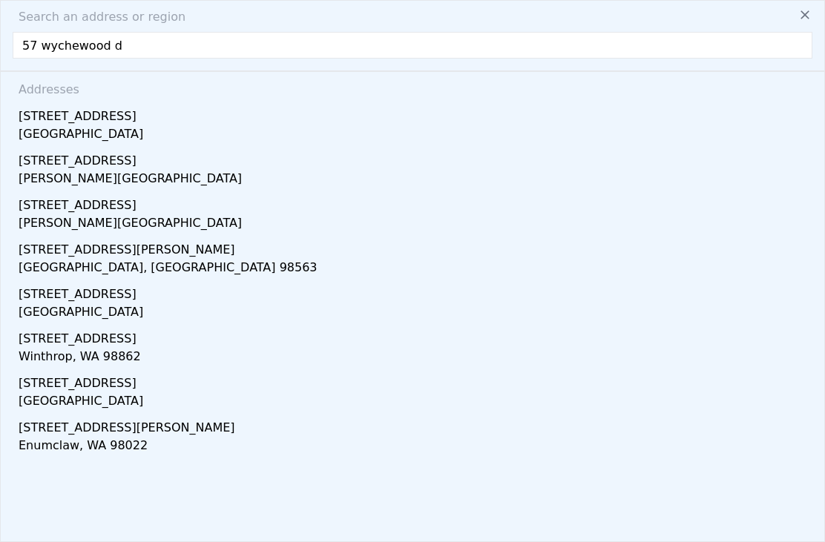
type input "[STREET_ADDRESS]"
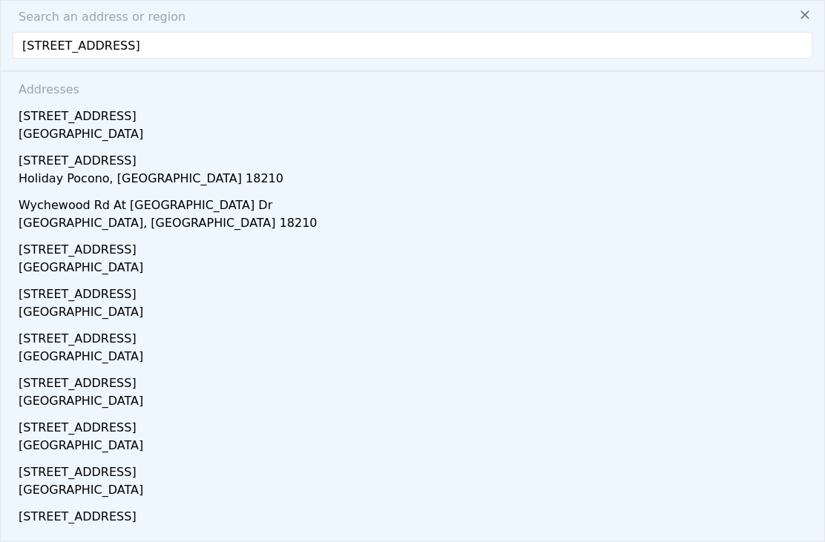
click at [108, 131] on div "[GEOGRAPHIC_DATA]" at bounding box center [415, 135] width 793 height 21
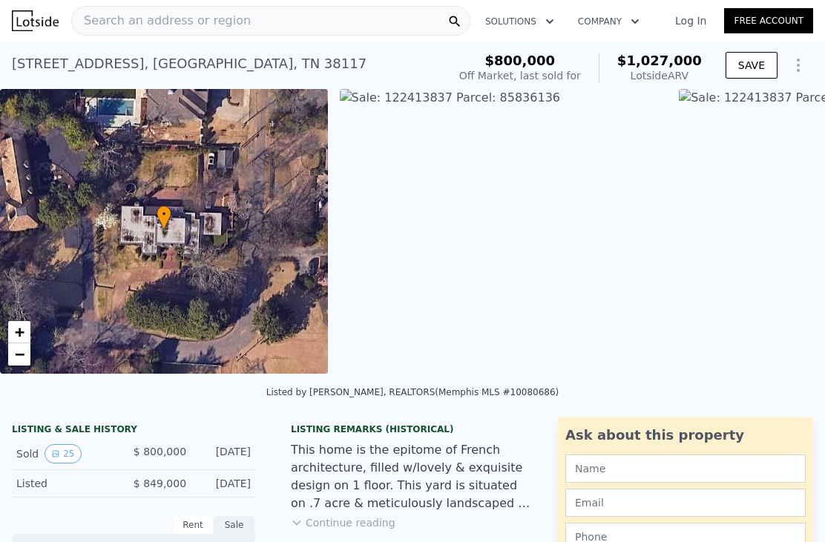
click at [373, 17] on div "Search an address or region" at bounding box center [270, 21] width 399 height 30
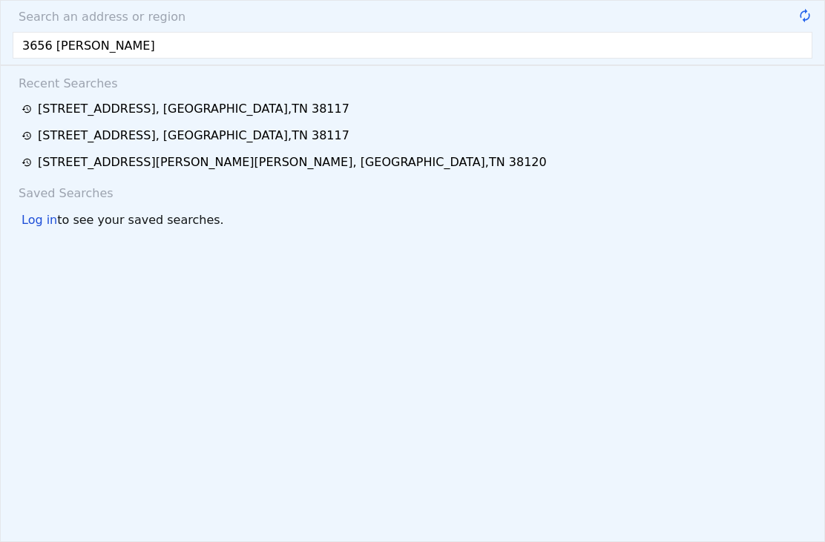
type input "3656 [PERSON_NAME]"
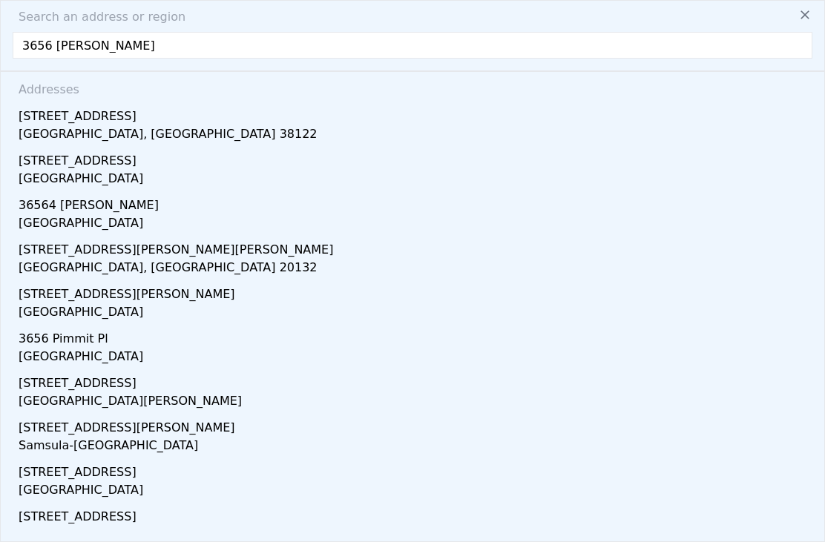
click at [142, 145] on div "[GEOGRAPHIC_DATA], [GEOGRAPHIC_DATA] 38122" at bounding box center [415, 135] width 793 height 21
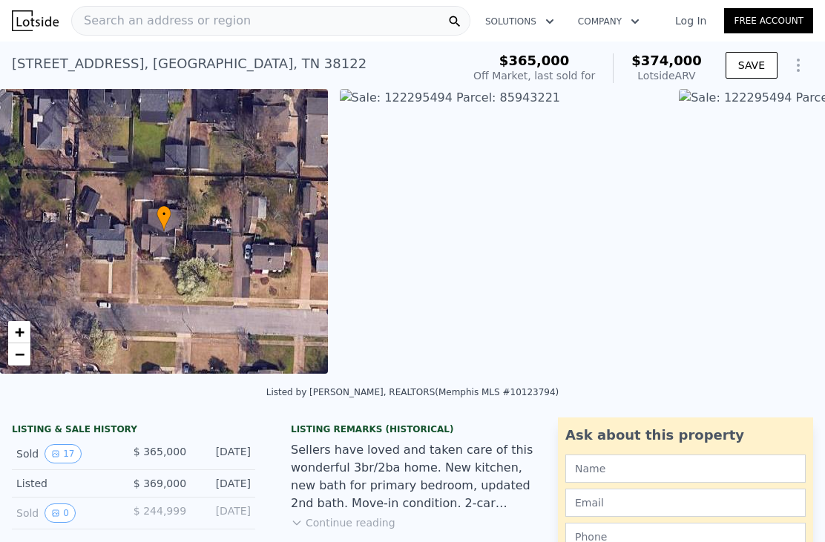
click at [376, 22] on div "Search an address or region" at bounding box center [270, 21] width 399 height 30
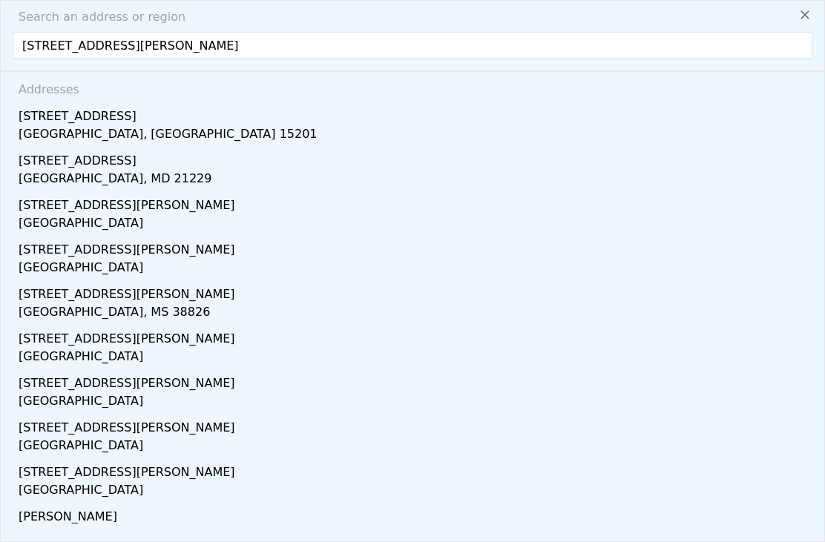
type input "[STREET_ADDRESS][PERSON_NAME]"
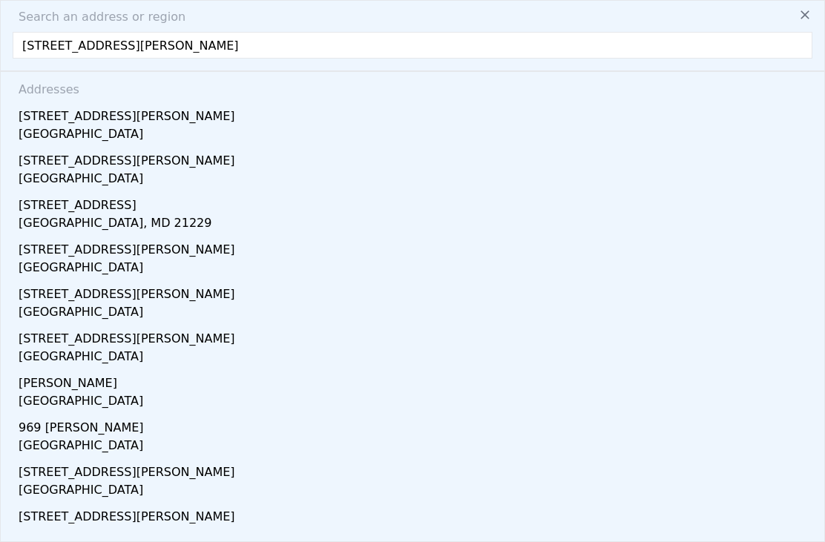
click at [174, 142] on div "[GEOGRAPHIC_DATA]" at bounding box center [415, 135] width 793 height 21
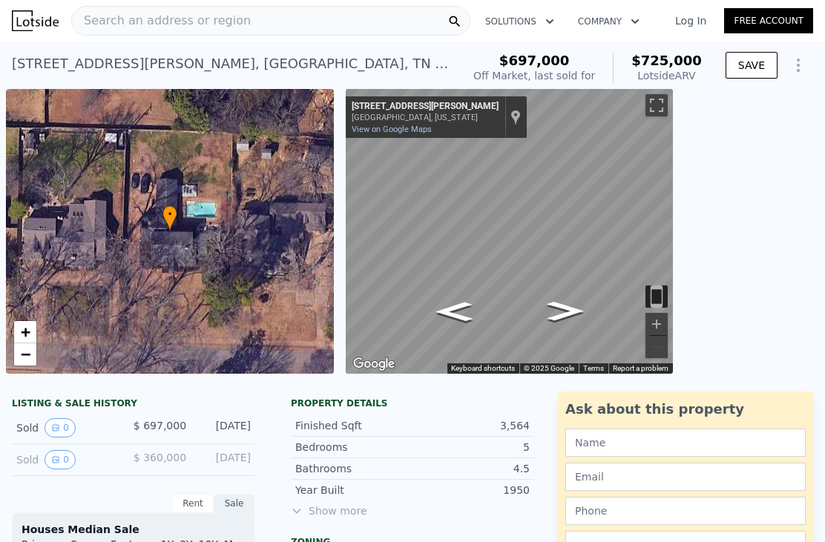
click at [354, 27] on div "Search an address or region" at bounding box center [270, 21] width 399 height 30
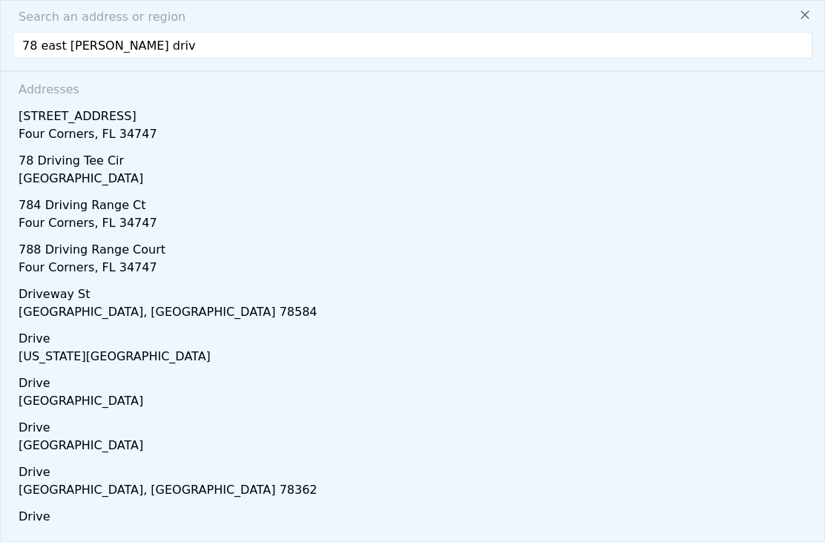
type input "[STREET_ADDRESS][PERSON_NAME]"
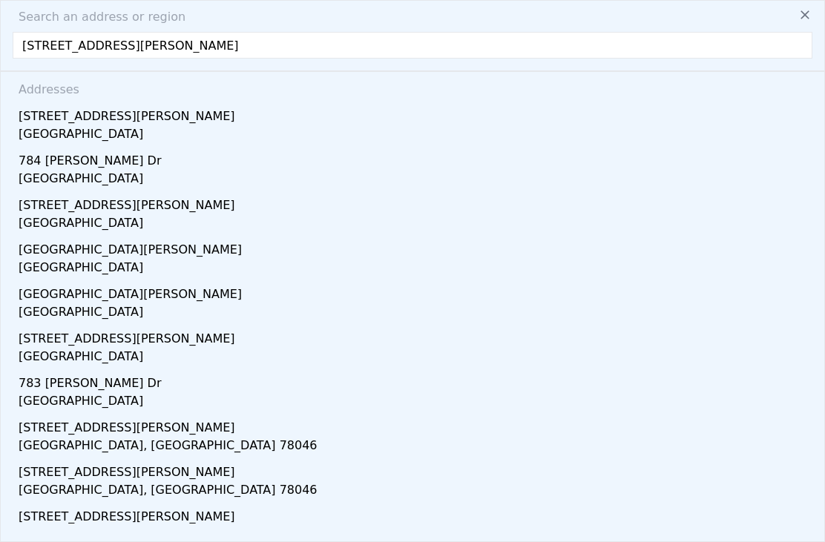
click at [123, 117] on div "[STREET_ADDRESS][PERSON_NAME]" at bounding box center [415, 114] width 793 height 24
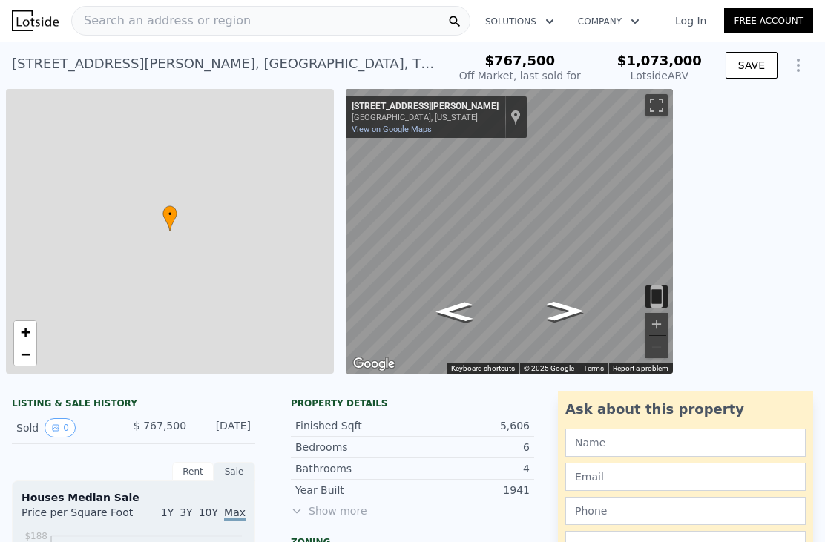
type input "$ 1,073,000"
type input "8"
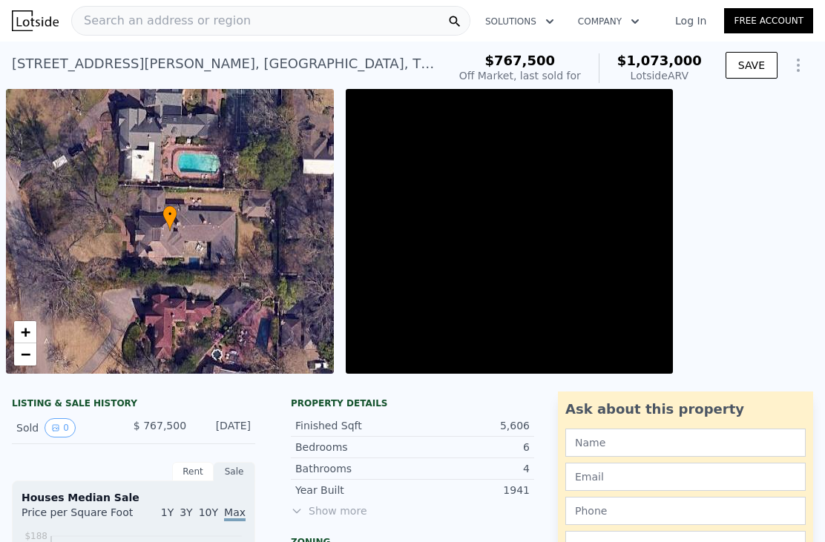
type input "3"
type input "4054"
type input "6001"
type input "13503.6"
type input "39204"
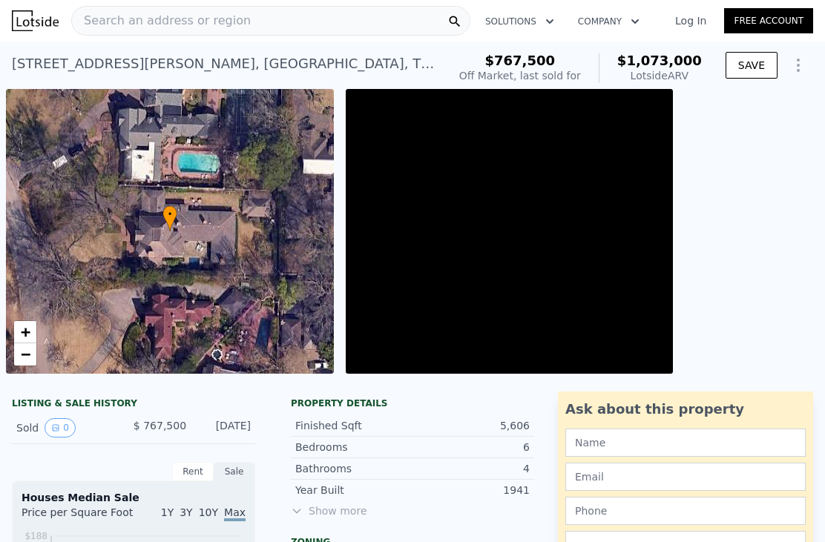
type input "$ 167,200"
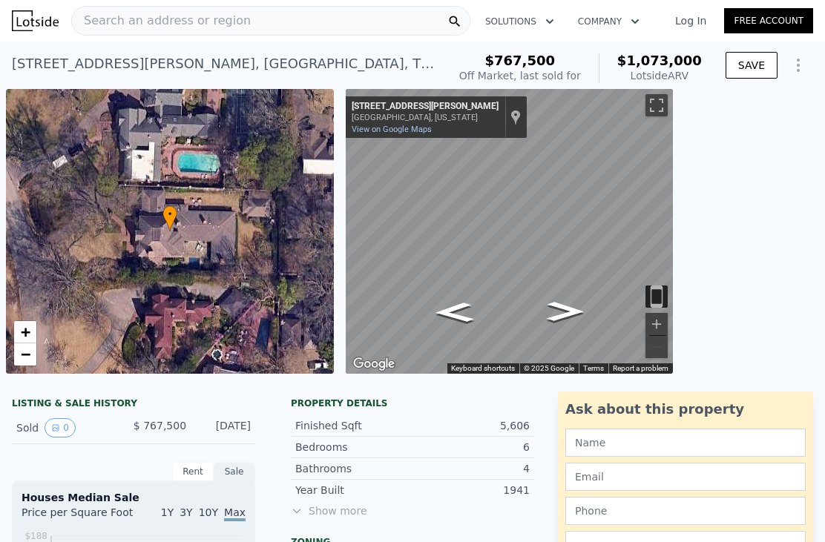
click at [271, 33] on div "Search an address or region" at bounding box center [270, 21] width 399 height 30
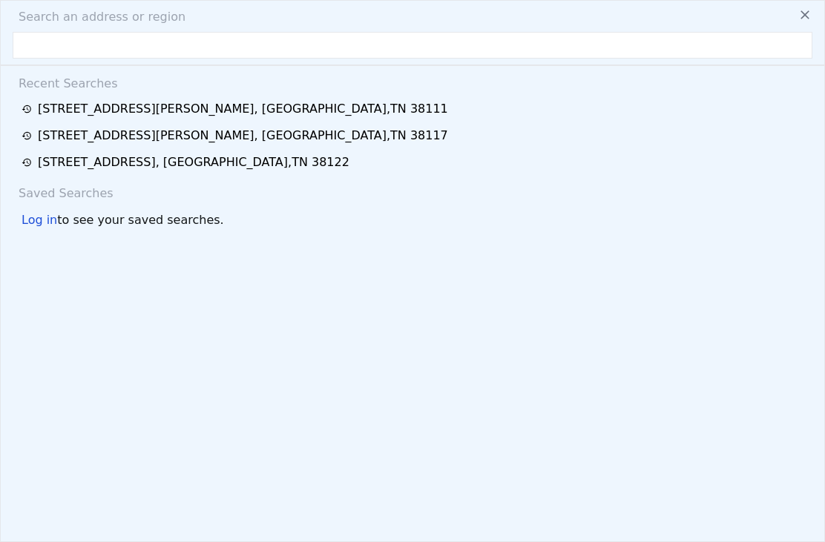
click at [271, 21] on div "Search an address or region" at bounding box center [412, 17] width 811 height 18
click at [263, 52] on input "text" at bounding box center [412, 45] width 799 height 27
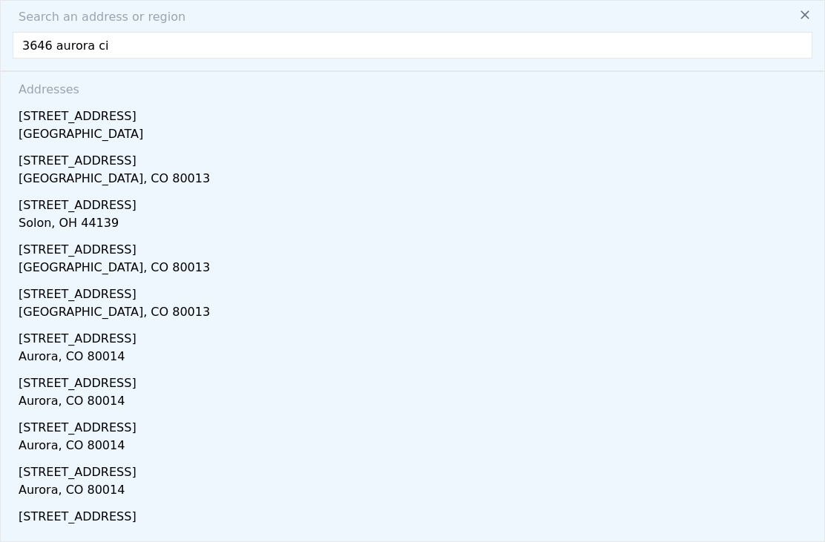
type input "3646 aurora cir"
click at [122, 129] on div "[GEOGRAPHIC_DATA]" at bounding box center [415, 135] width 793 height 21
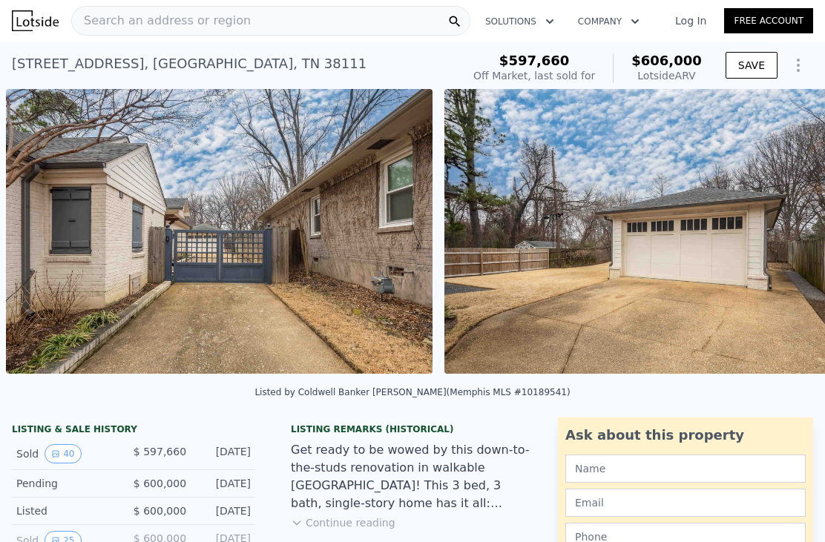
click at [109, 27] on span "Search an address or region" at bounding box center [161, 21] width 179 height 18
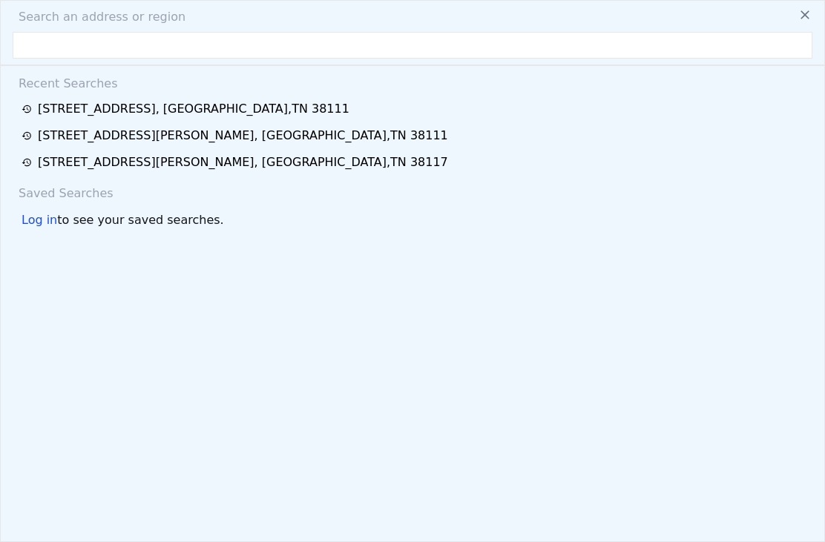
click at [117, 10] on span "Search an address or region" at bounding box center [96, 17] width 179 height 18
click at [50, 59] on div "Search an address or region Recent Searches [STREET_ADDRESS] [STREET_ADDRESS][G…" at bounding box center [412, 271] width 825 height 542
click at [49, 59] on div "Search an address or region Recent Searches [STREET_ADDRESS] [STREET_ADDRESS][G…" at bounding box center [412, 271] width 825 height 542
click at [293, 50] on input "text" at bounding box center [412, 45] width 799 height 27
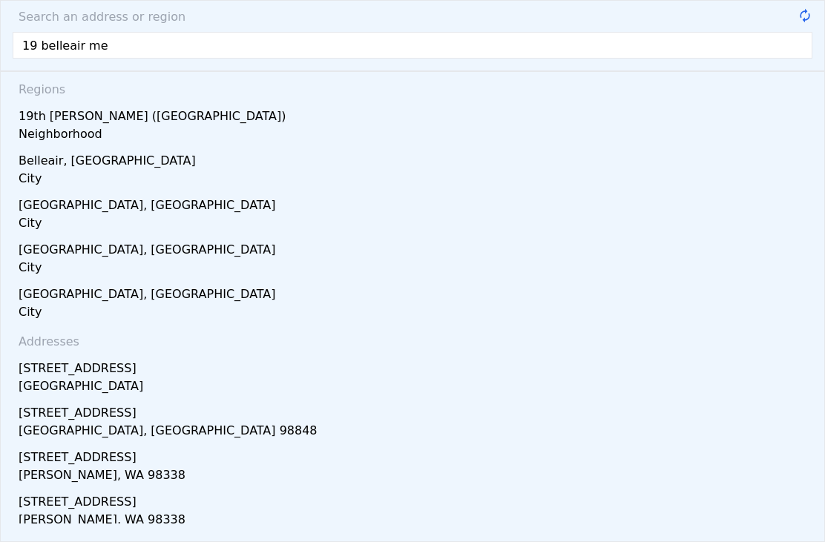
type input "19 belleair mem"
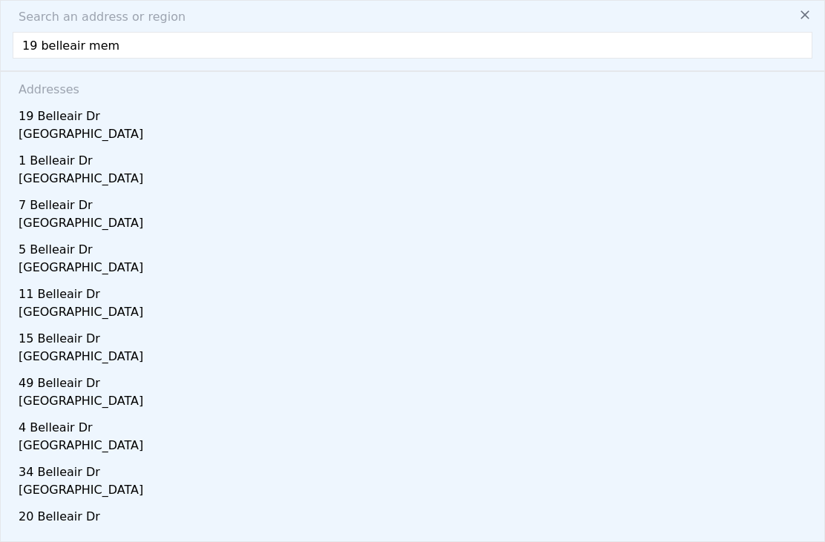
click at [44, 135] on div "[GEOGRAPHIC_DATA]" at bounding box center [415, 135] width 793 height 21
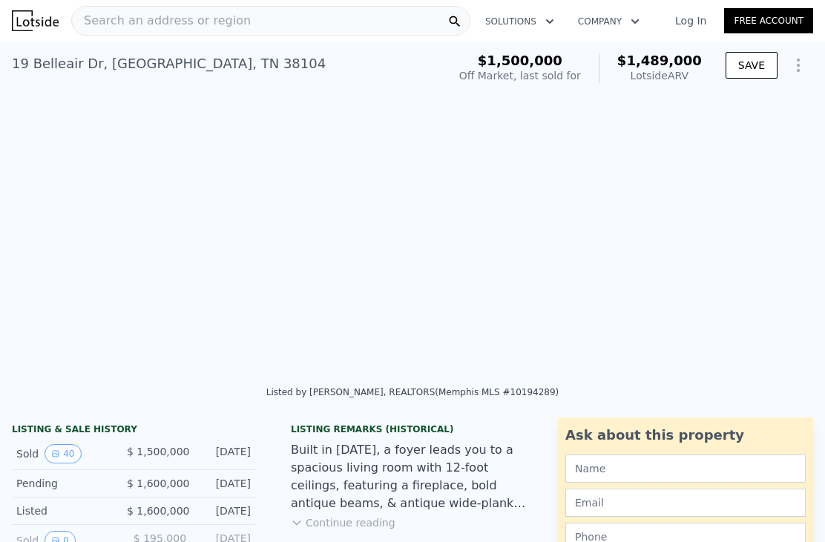
type input "$ 1,489,000"
type input "3"
type input "2.5"
type input "5.5"
type input "3470"
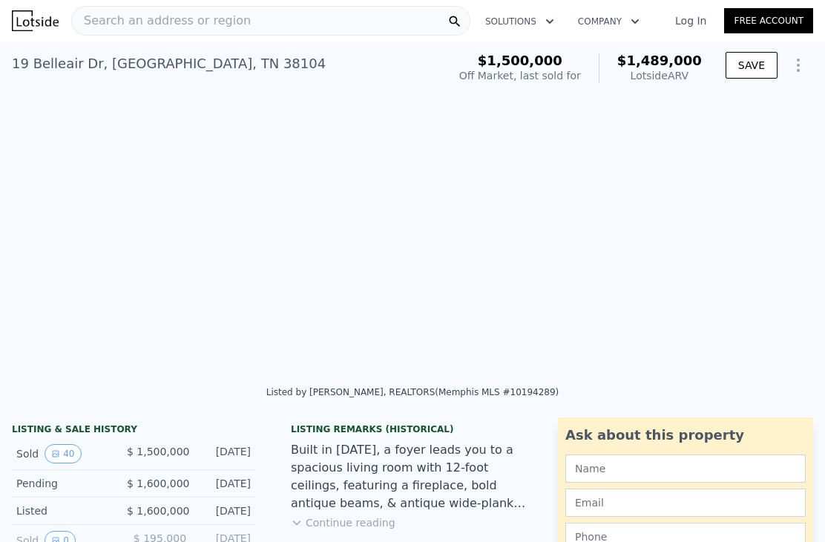
type input "5791"
type input "18295.2"
type input "27007.2"
type input "-$ 194,544"
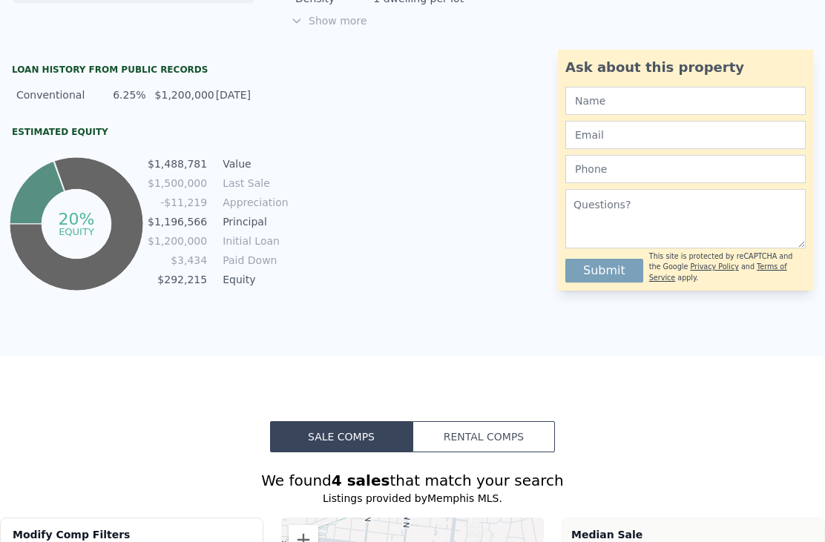
scroll to position [814, 0]
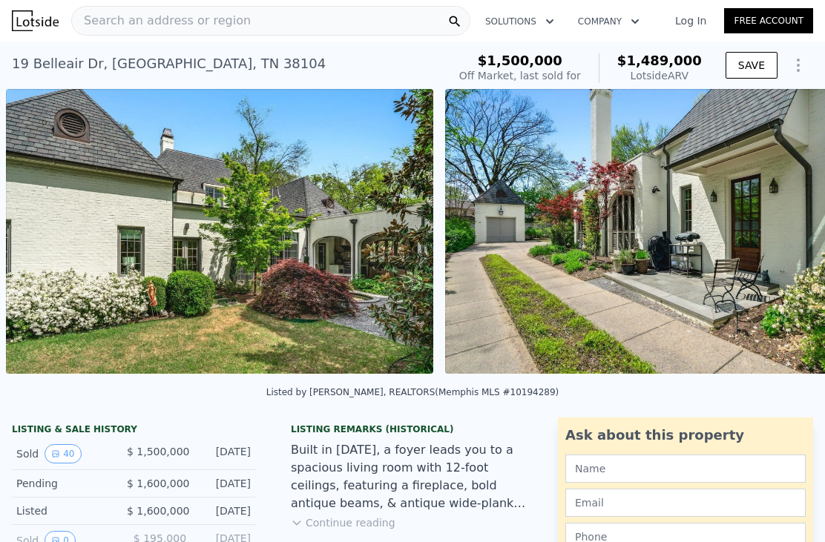
click at [446, 314] on img at bounding box center [658, 231] width 427 height 285
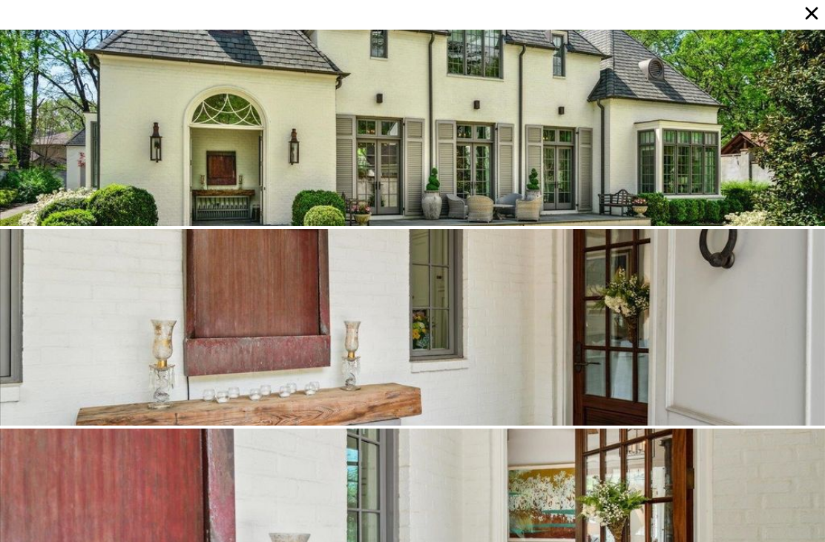
scroll to position [0, 0]
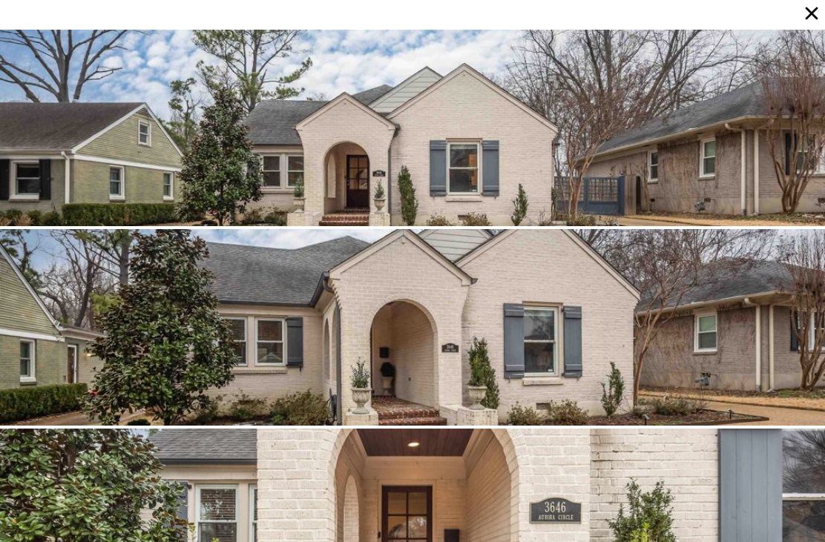
type input "2"
type input "3"
type input "1656"
type input "3160"
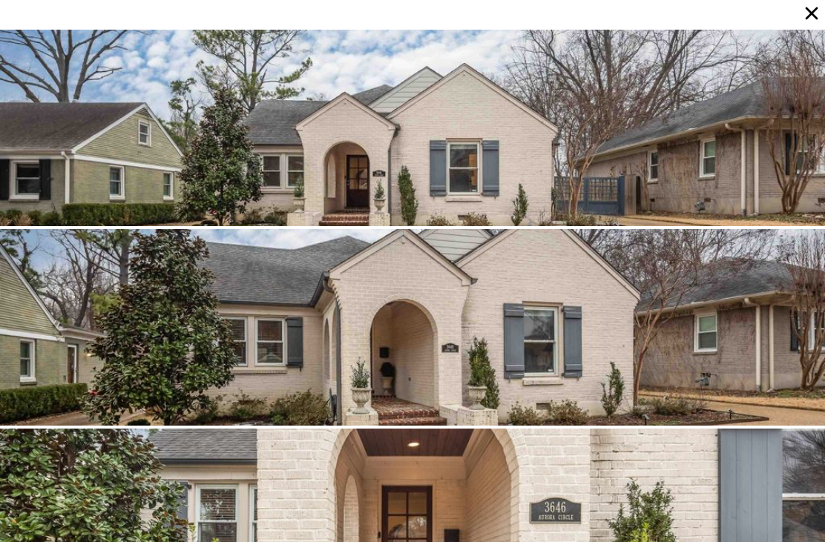
type input "6969.6"
type input "14810.400000000001"
type input "$ 606,000"
type input "-$ 66,741"
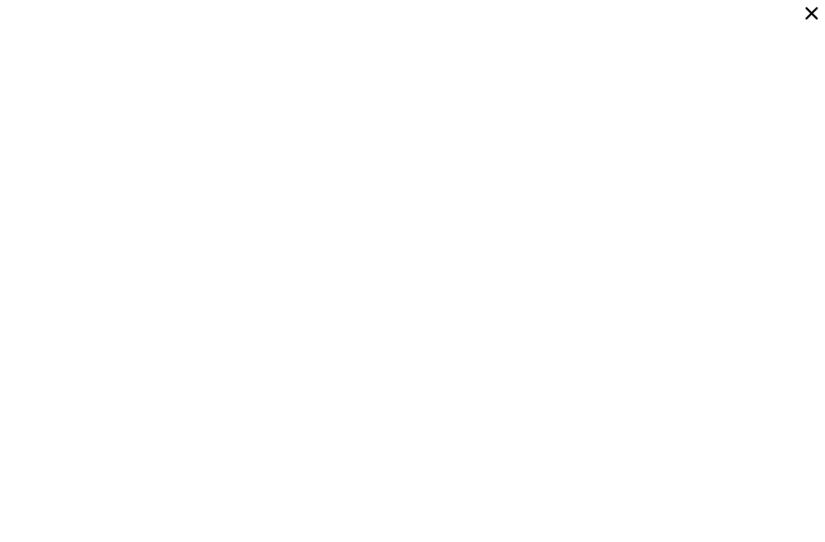
type input "3"
type input "5"
type input "3"
type input "4.5"
type input "4054"
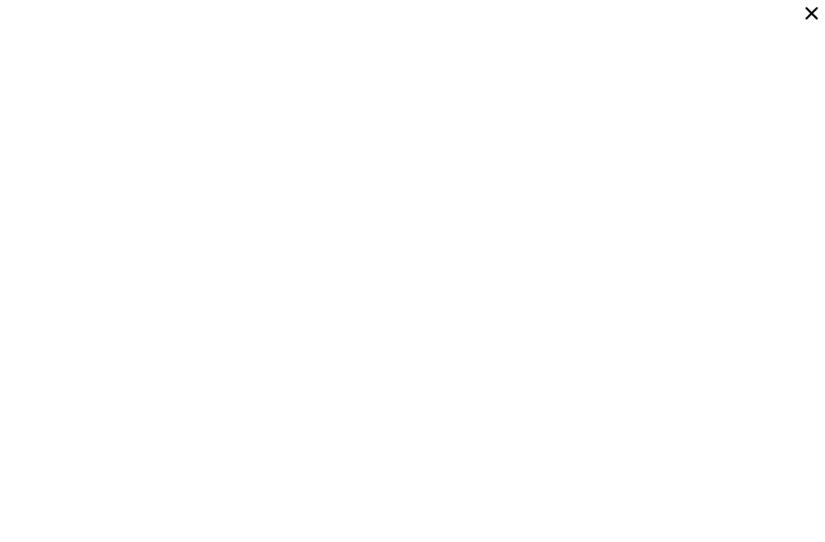
type input "6001"
type input "13503.6"
type input "39204"
type input "$ 1,073,000"
type input "8"
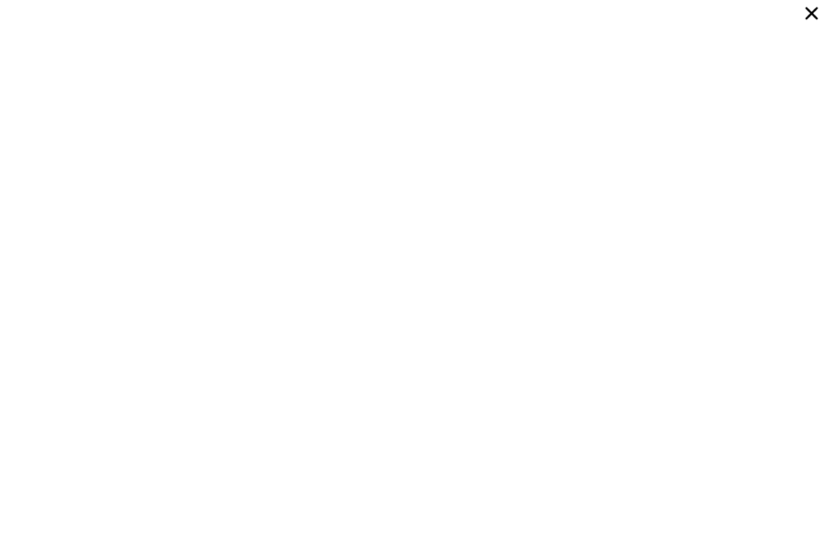
type input "$ 167,200"
click at [121, 43] on div at bounding box center [412, 301] width 825 height 542
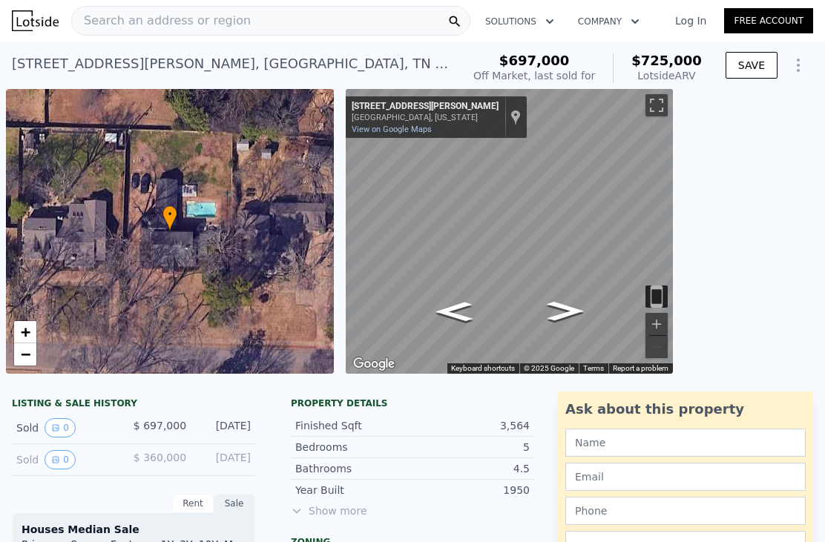
click at [192, 16] on span "Search an address or region" at bounding box center [161, 21] width 179 height 18
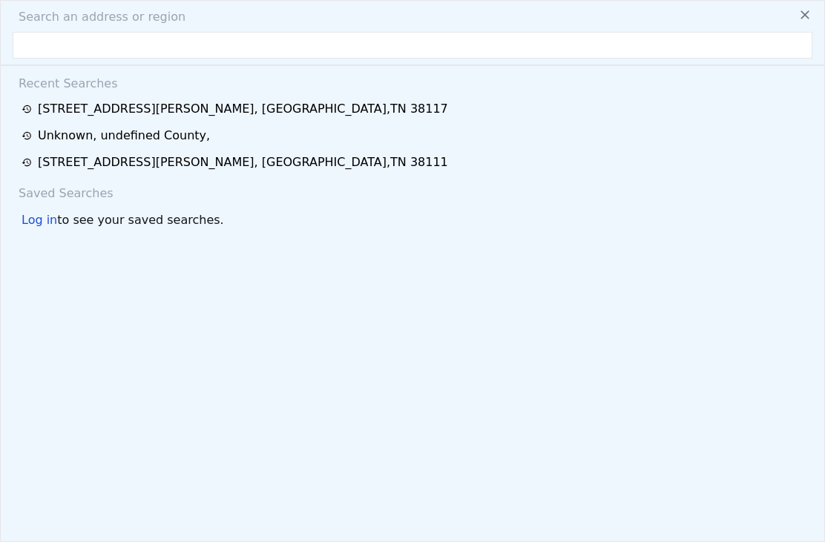
click at [192, 25] on div "Search an address or region" at bounding box center [412, 17] width 811 height 18
click at [224, 50] on input "text" at bounding box center [412, 45] width 799 height 27
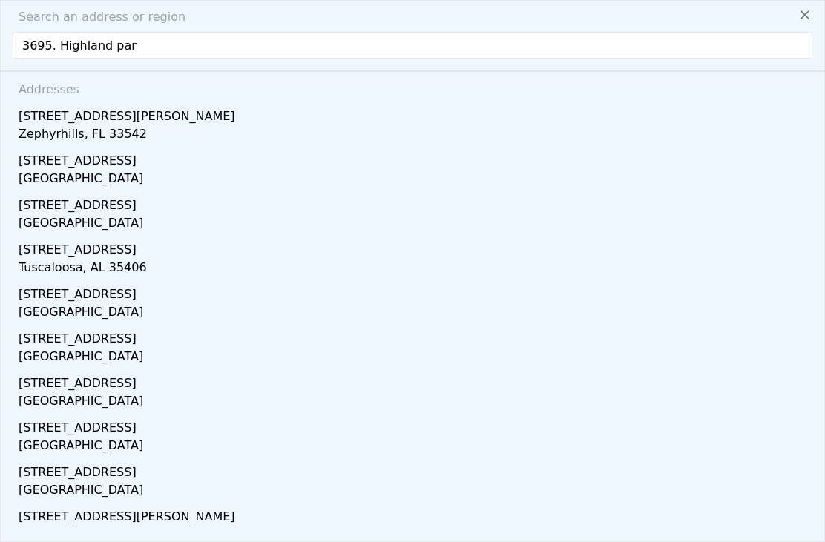
type input "3695. Highland park"
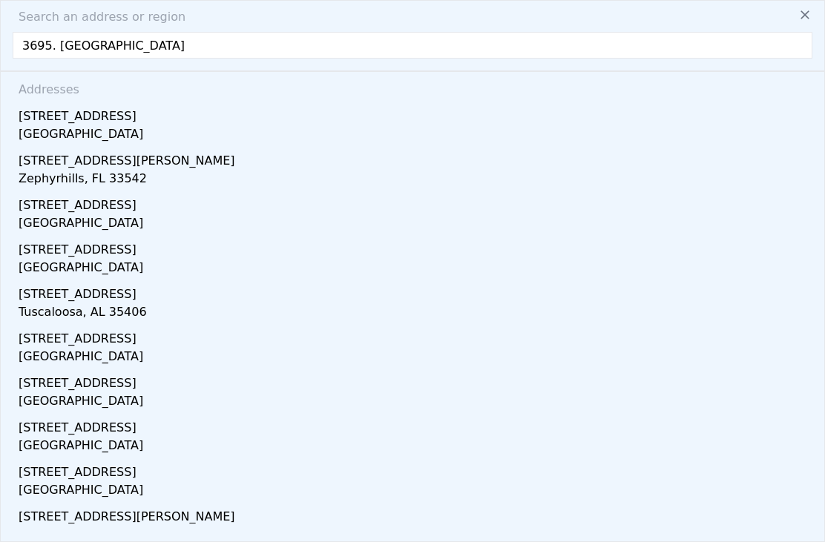
click at [35, 125] on div "[GEOGRAPHIC_DATA]" at bounding box center [415, 135] width 793 height 21
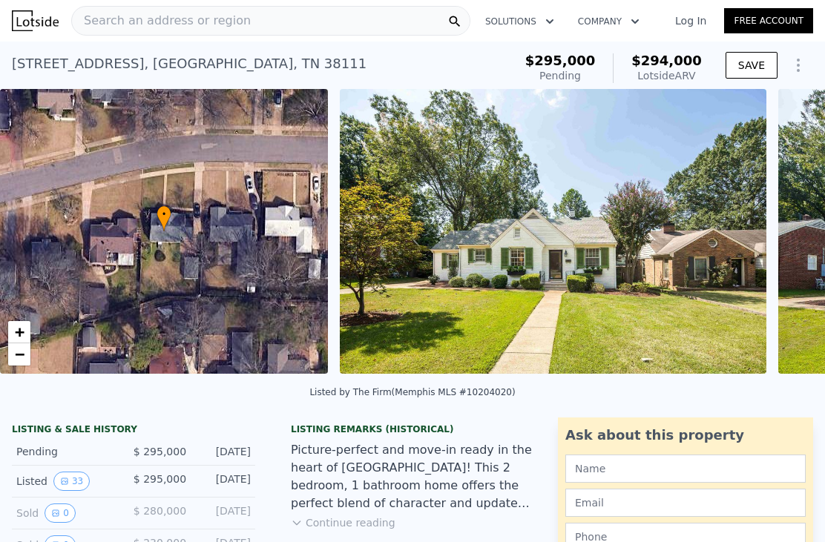
click at [113, 17] on span "Search an address or region" at bounding box center [161, 21] width 179 height 18
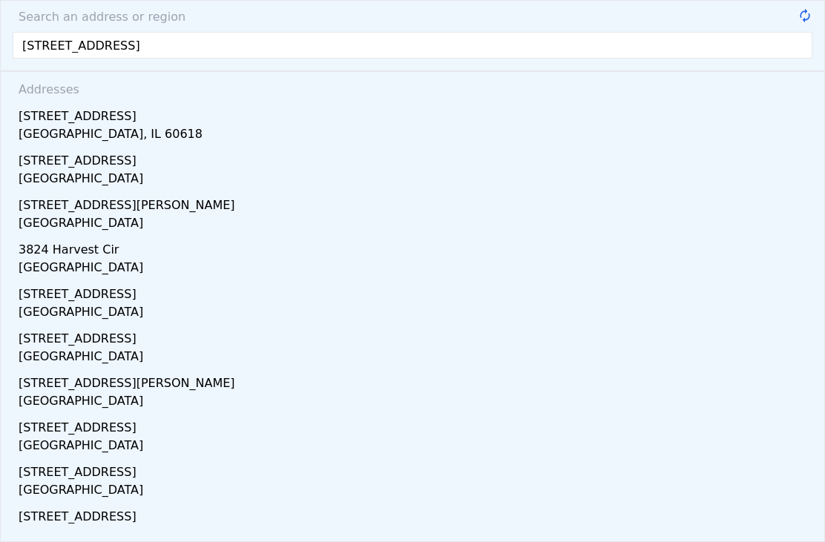
type input "[STREET_ADDRESS]"
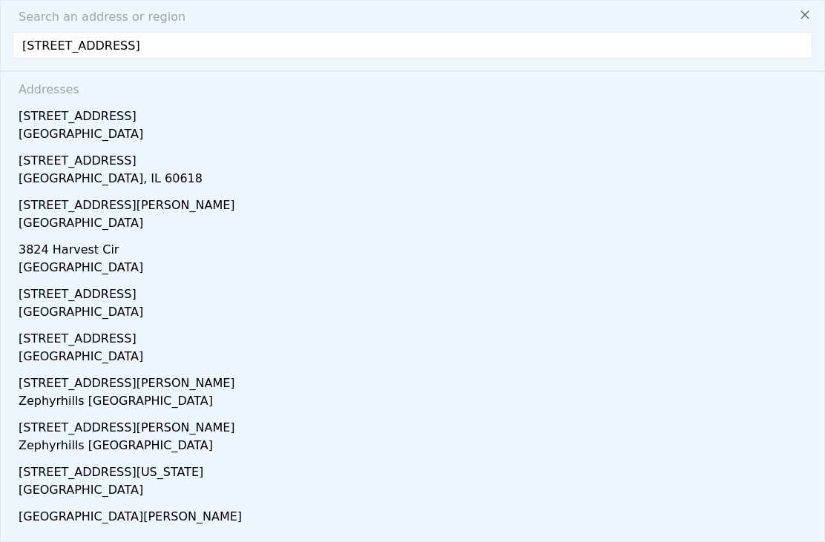
click at [30, 129] on div "[GEOGRAPHIC_DATA]" at bounding box center [415, 135] width 793 height 21
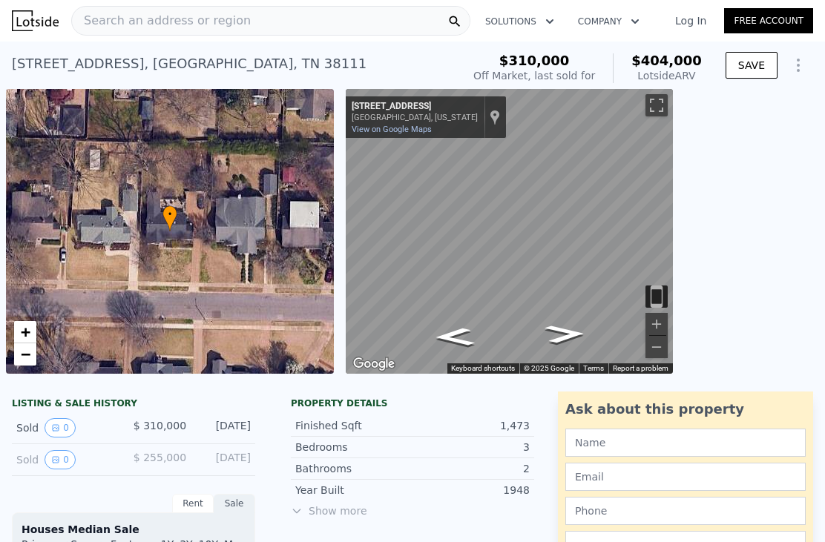
click at [114, 30] on div "Search an address or region" at bounding box center [161, 21] width 179 height 28
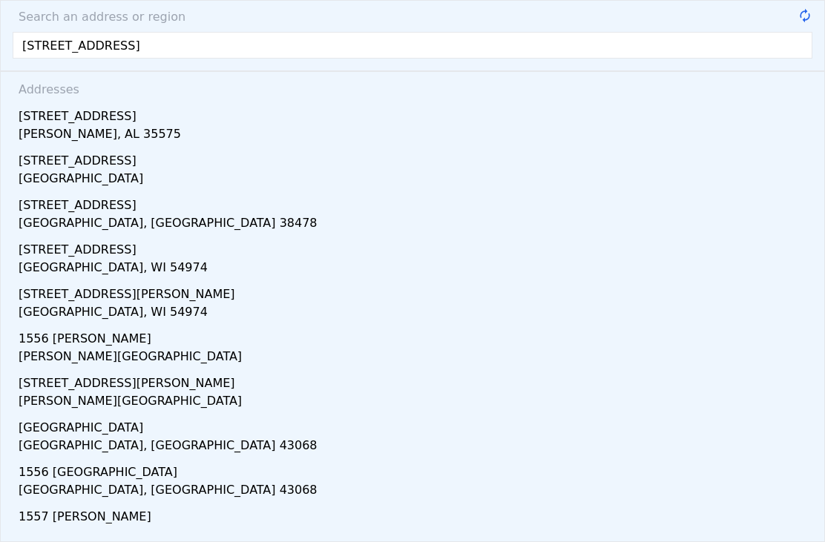
type input "155 rose road mem"
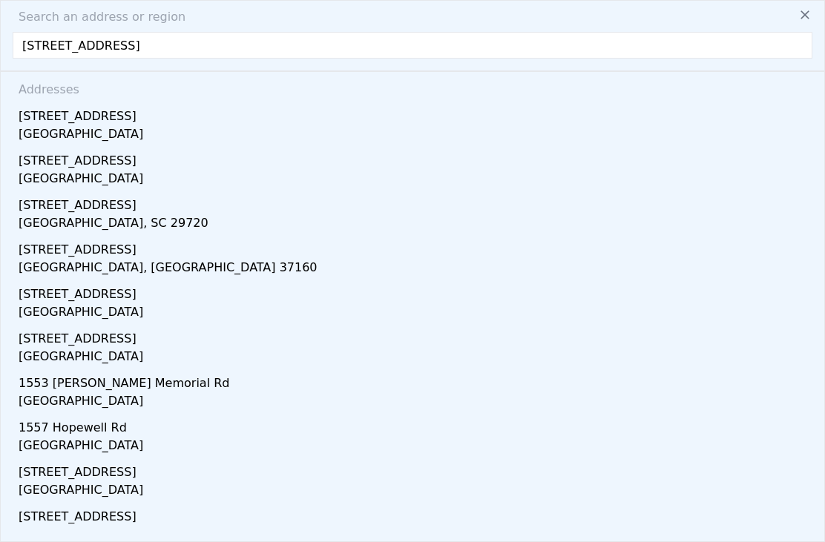
click at [32, 133] on div "[GEOGRAPHIC_DATA]" at bounding box center [415, 135] width 793 height 21
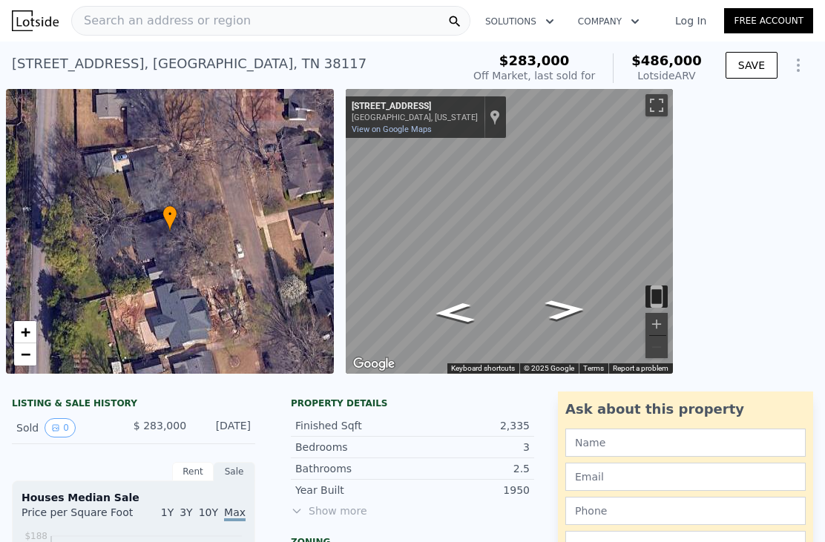
scroll to position [-4, 0]
click at [119, 22] on span "Search an address or region" at bounding box center [161, 21] width 179 height 18
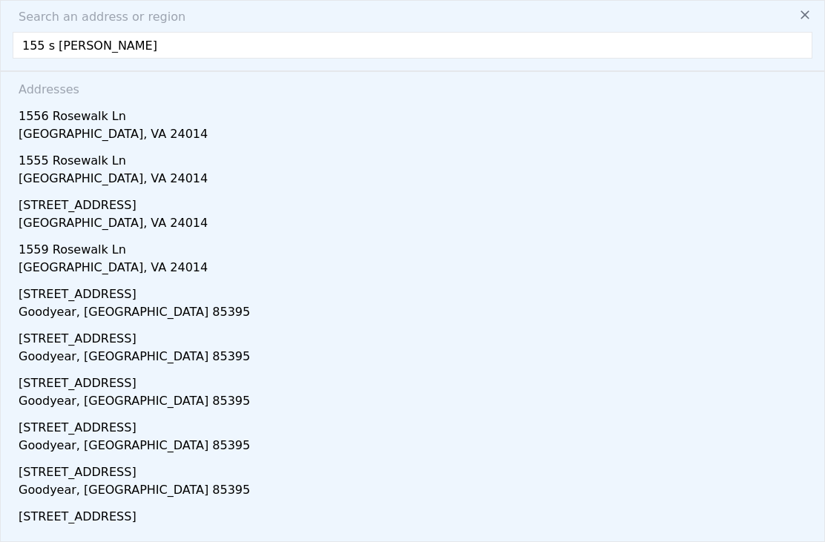
type input "155 s rose road"
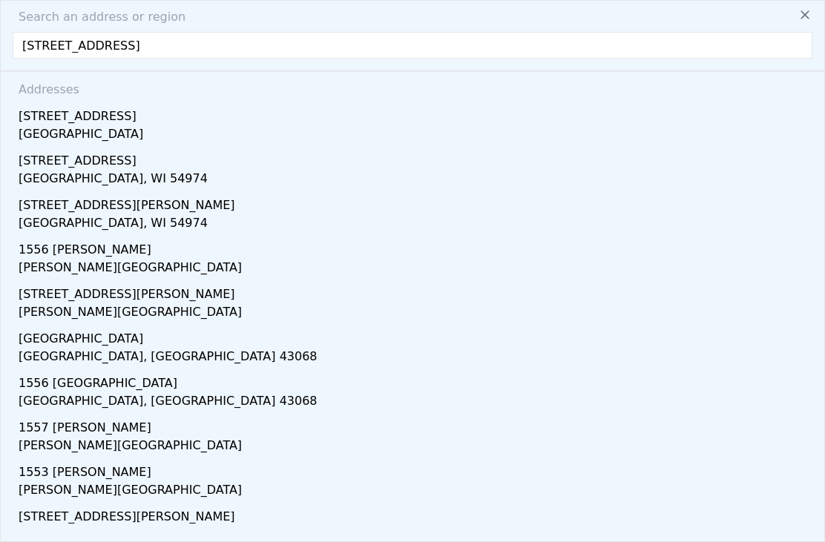
click at [56, 122] on div "155 S Rose Rd" at bounding box center [415, 114] width 793 height 24
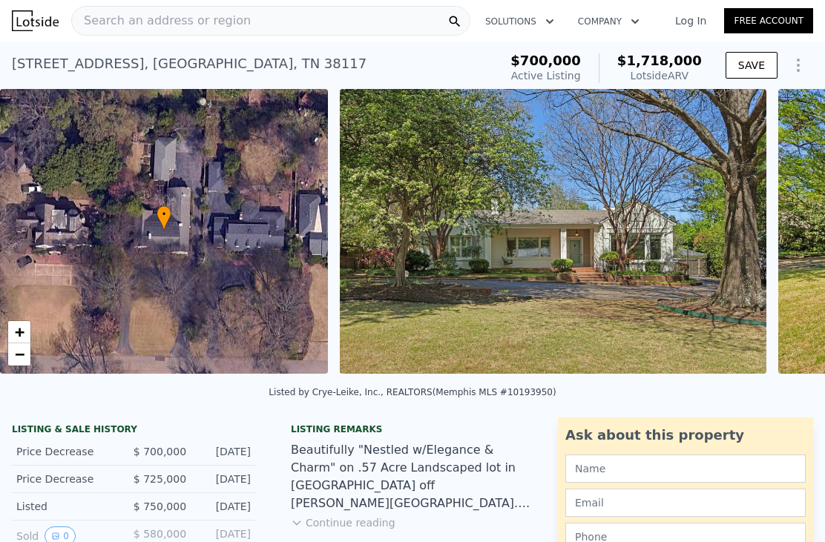
click at [111, 10] on div "Search an address or region" at bounding box center [161, 21] width 179 height 28
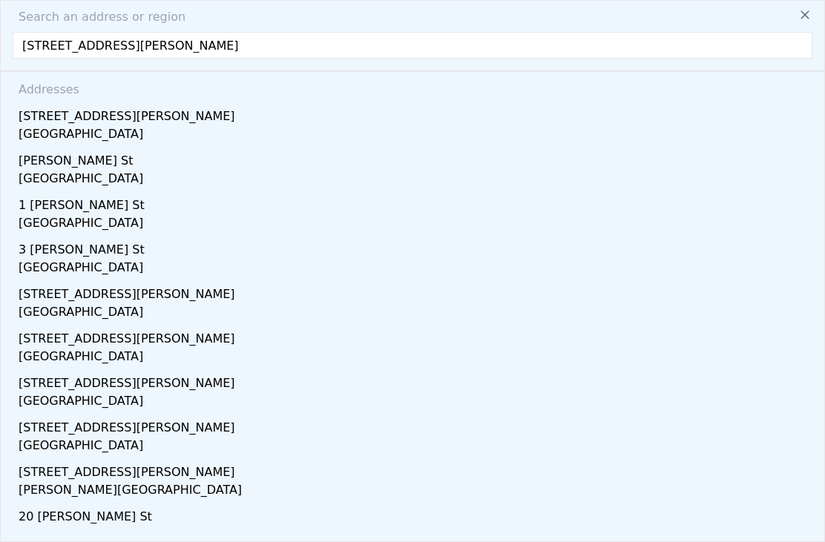
click at [84, 52] on input "441 s Reece street" at bounding box center [412, 45] width 799 height 27
type input "441 s reese street"
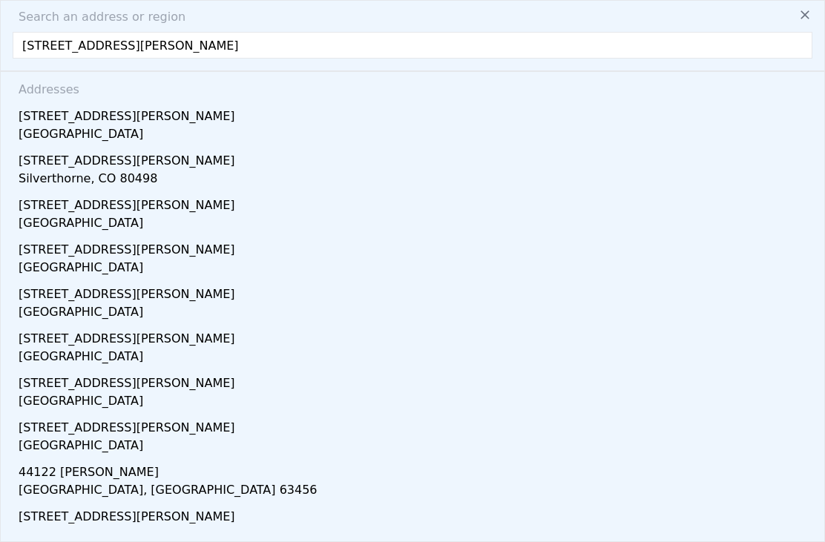
click at [41, 127] on div "[GEOGRAPHIC_DATA]" at bounding box center [415, 135] width 793 height 21
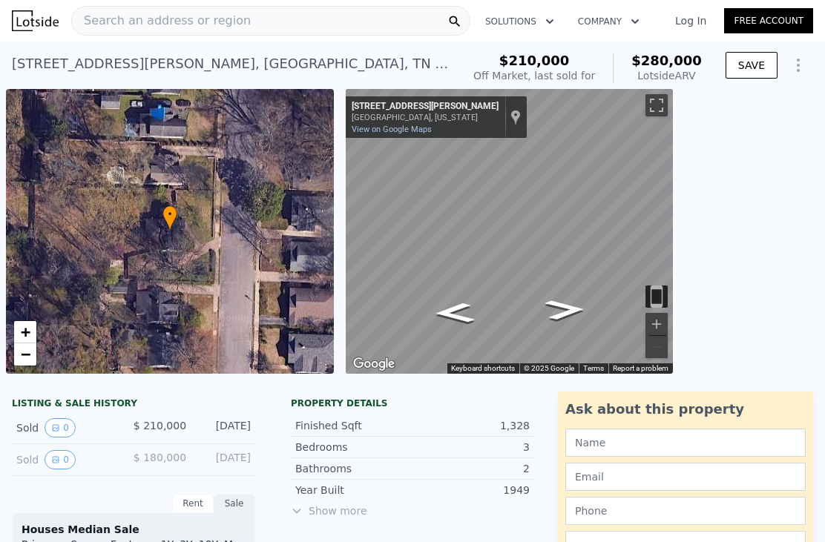
click at [291, 23] on div "Search an address or region" at bounding box center [270, 21] width 399 height 30
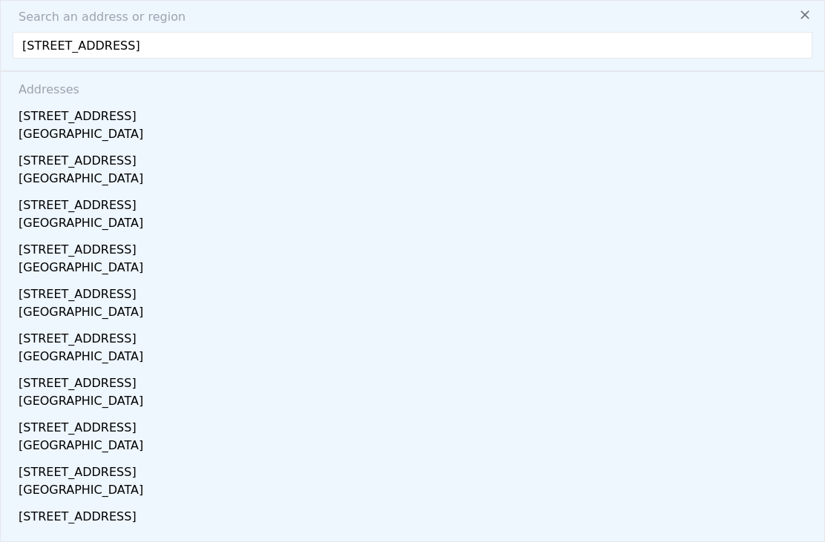
type input "2443 brandemere drive"
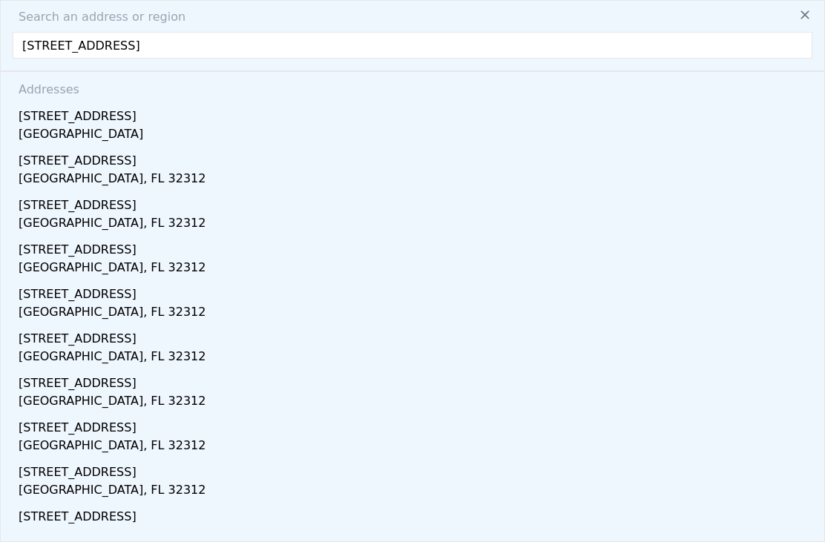
click at [125, 127] on div "Germantown, TN 38139" at bounding box center [415, 135] width 793 height 21
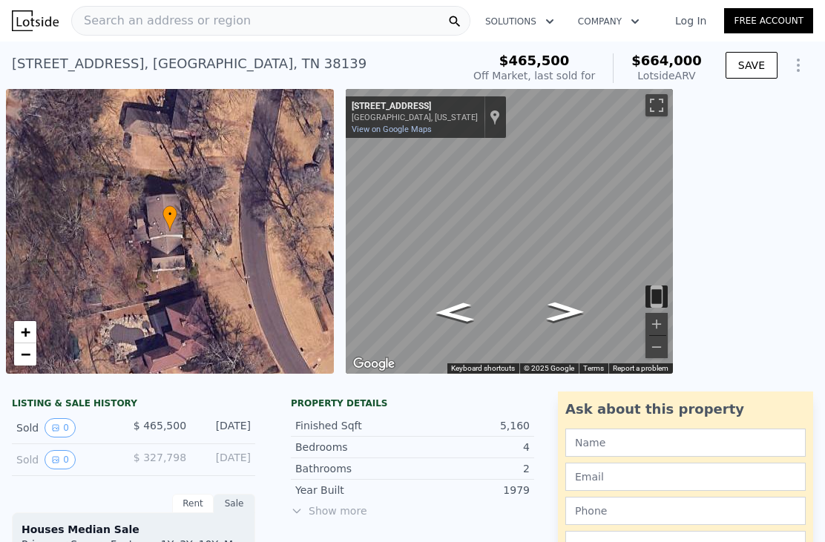
click at [230, 24] on span "Search an address or region" at bounding box center [161, 21] width 179 height 18
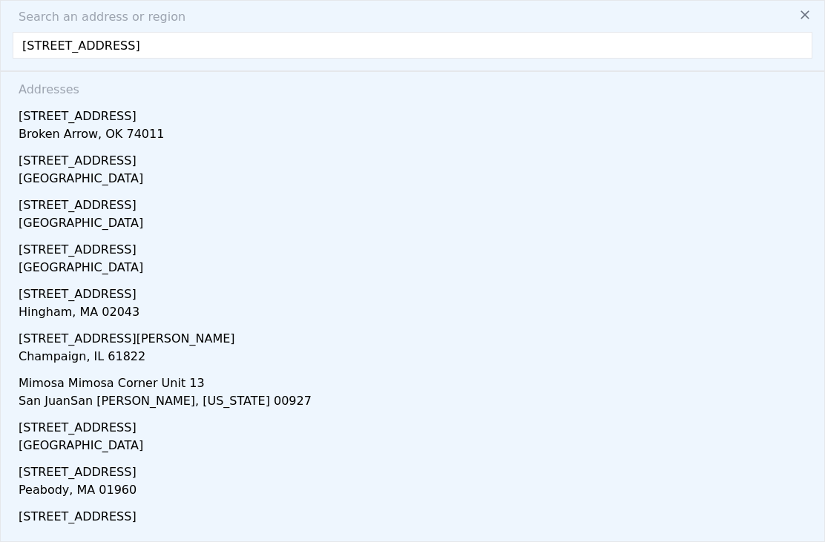
type input "3804 mimosa ave"
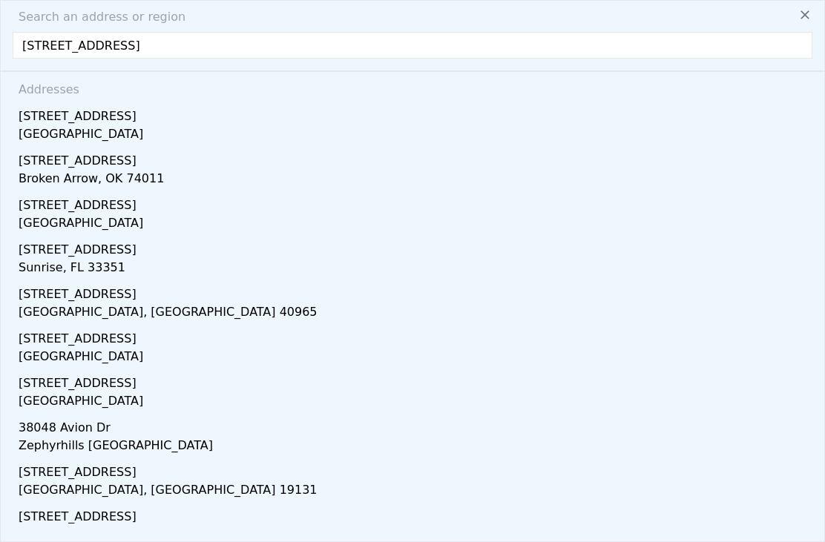
click at [48, 131] on div "[GEOGRAPHIC_DATA]" at bounding box center [415, 135] width 793 height 21
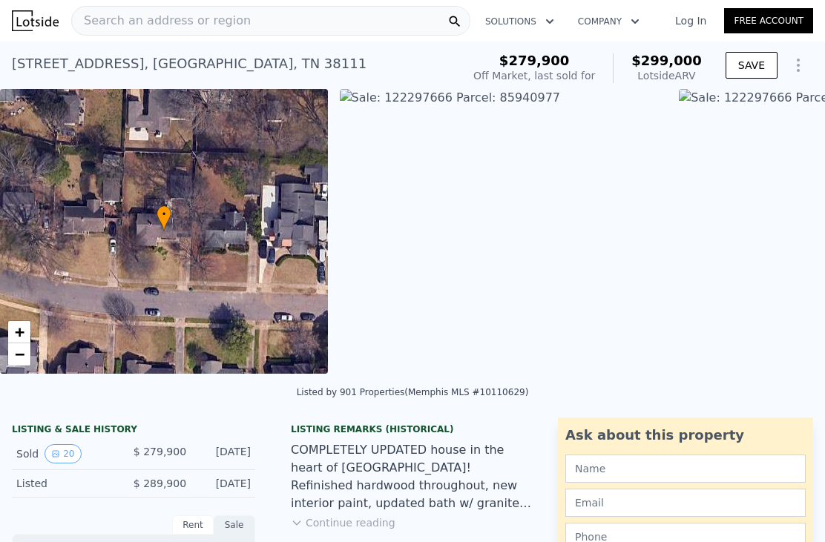
click at [290, 30] on div "Search an address or region" at bounding box center [270, 21] width 399 height 30
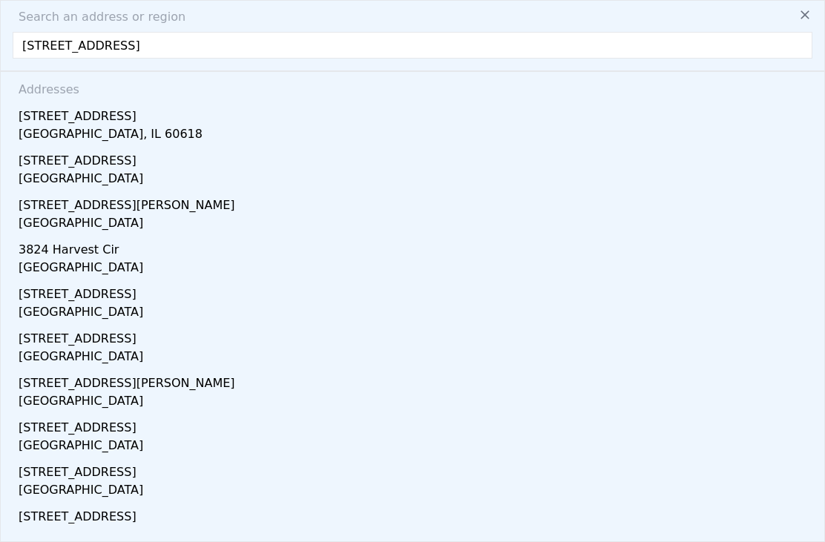
type input "[STREET_ADDRESS]"
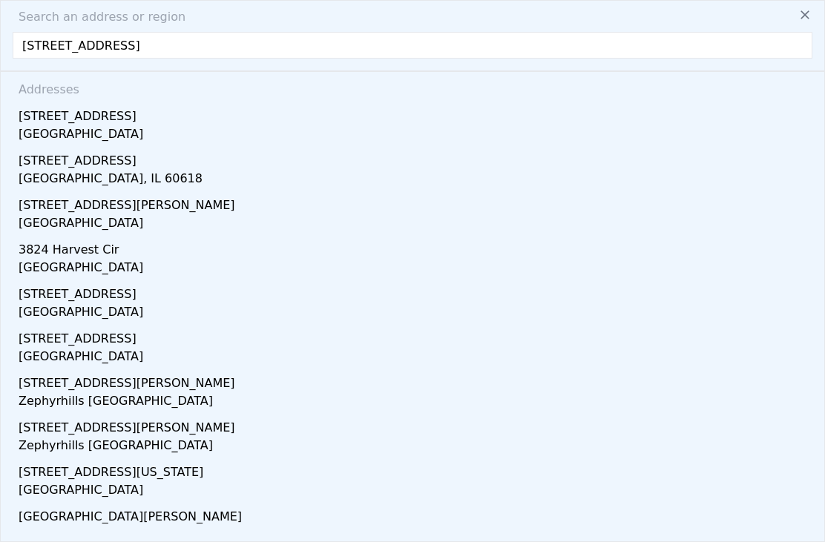
click at [37, 122] on div "[STREET_ADDRESS]" at bounding box center [415, 114] width 793 height 24
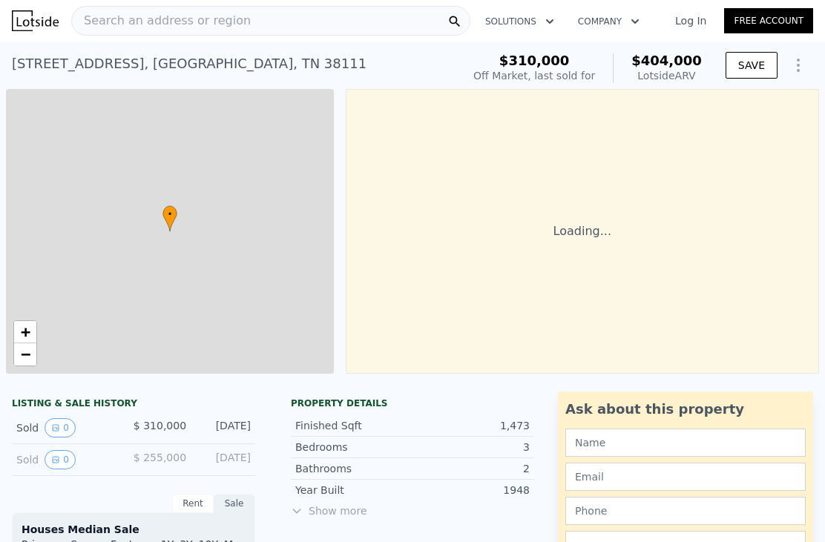
checkbox input "false"
type input "$ 404,000"
type input "5"
type input "4"
type input "1117"
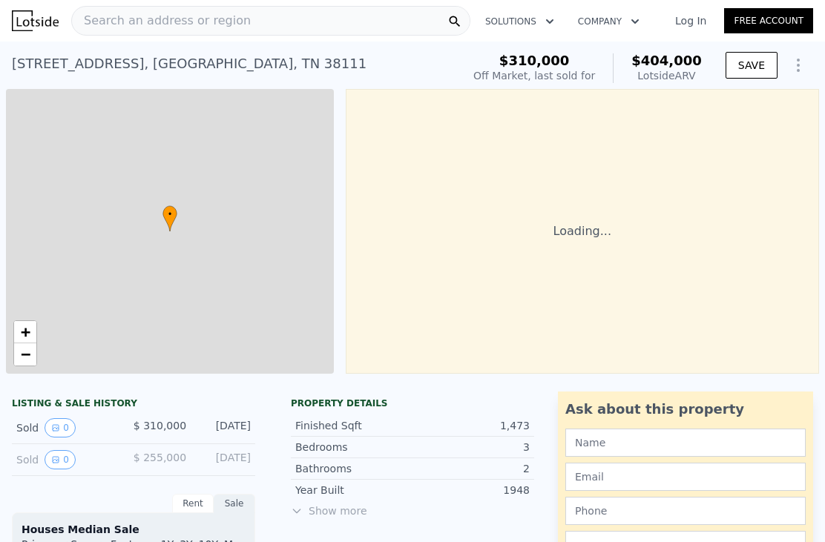
type input "1933"
type input "7405.200000000001"
type input "14810.400000000001"
type input "$ 48,639"
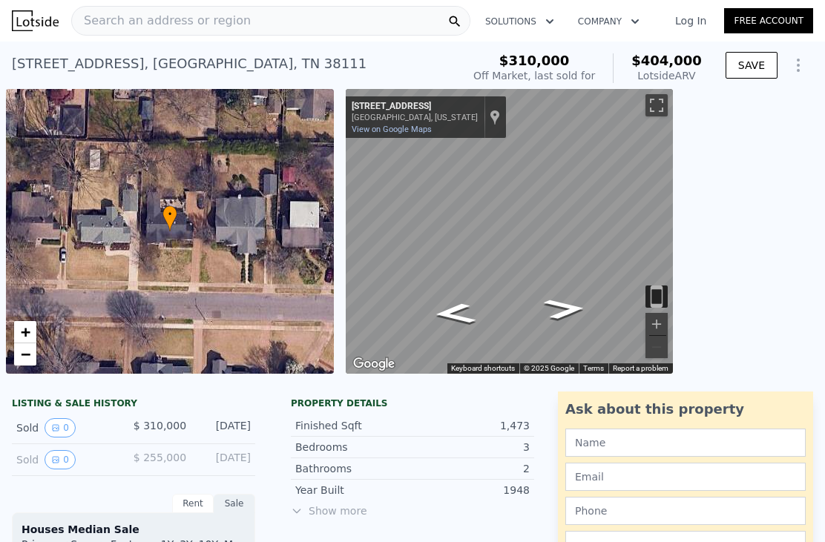
click at [372, 42] on div "3824 Oakley Ave , Shelby County , TN 38111 Sold Dec 2020 for $310k (~ARV $404k …" at bounding box center [412, 65] width 825 height 47
click at [107, 28] on span "Search an address or region" at bounding box center [161, 21] width 179 height 18
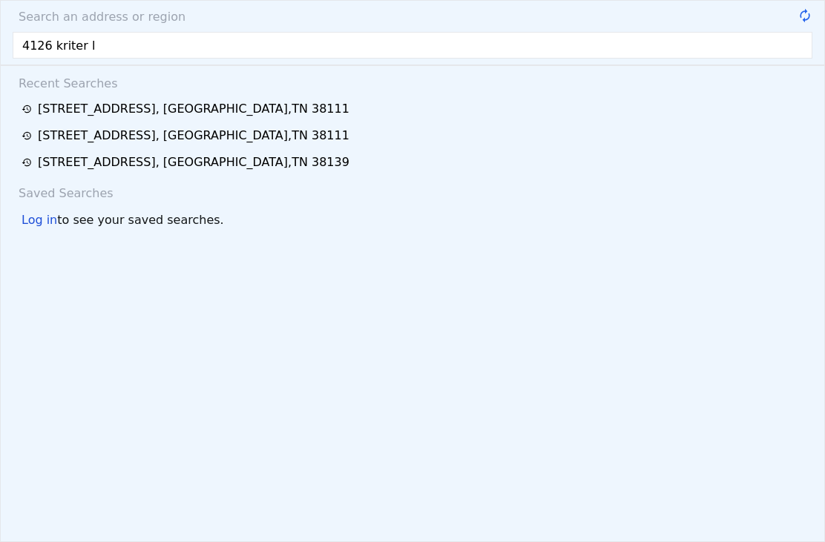
type input "4126 kriter la"
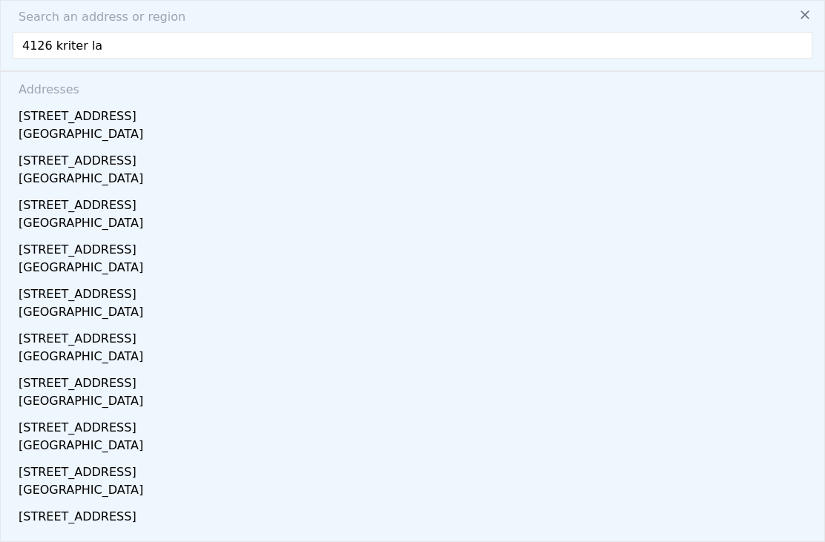
click at [33, 116] on div "4126 Kriter Ln" at bounding box center [415, 114] width 793 height 24
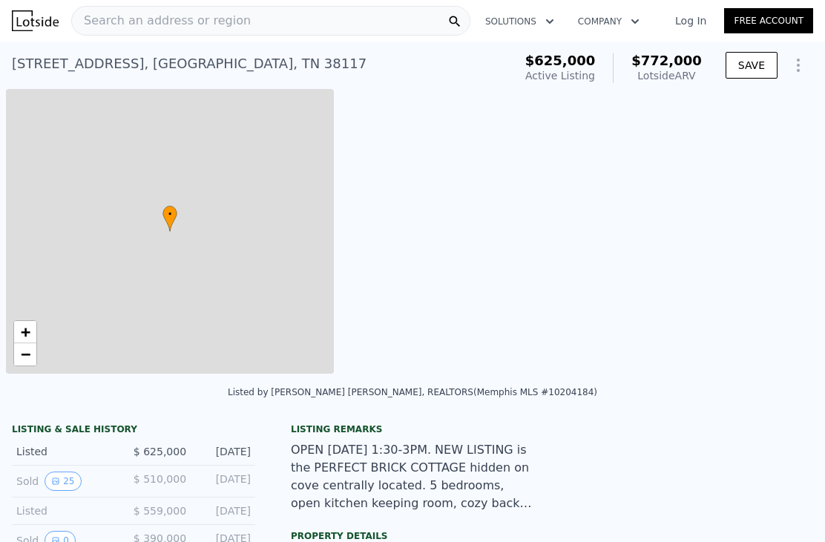
type input "3"
type input "5"
type input "3"
type input "4.5"
type input "3056"
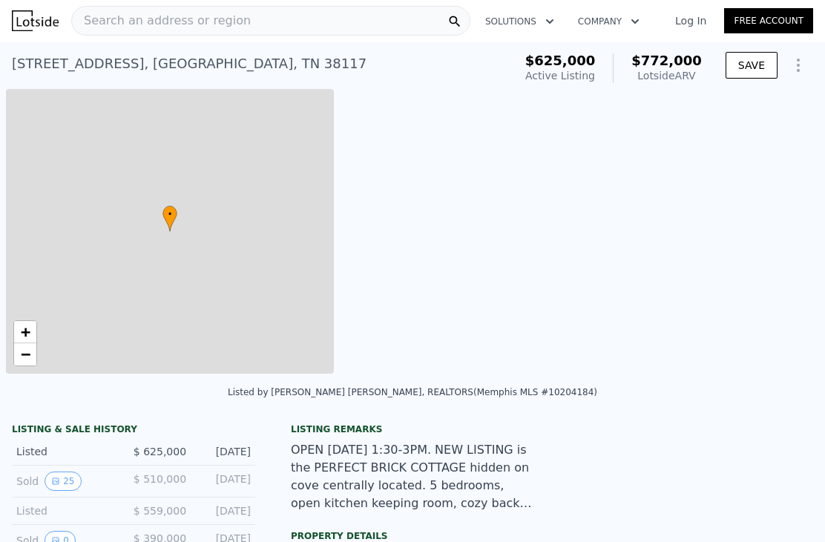
type input "4545"
type input "16988.4"
type input "33541.200000000004"
type input "$ 772,000"
type input "6"
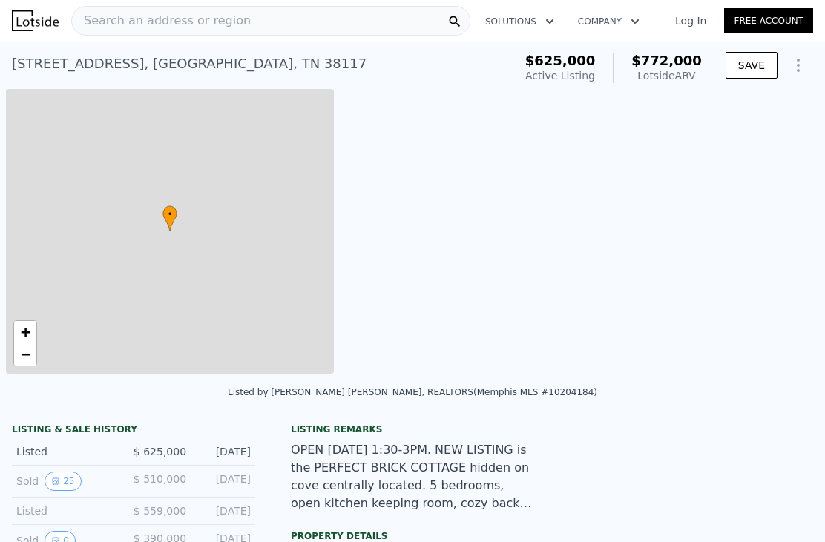
type input "$ 53,569"
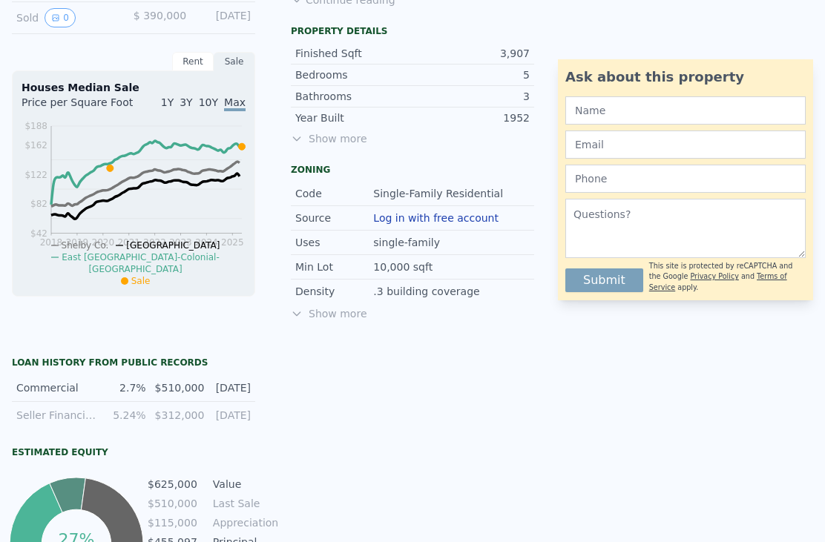
scroll to position [522, 0]
